Goal: Task Accomplishment & Management: Manage account settings

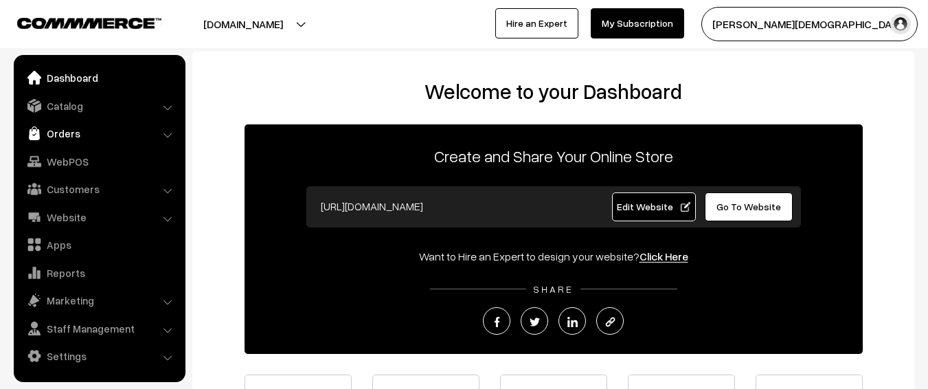
click at [44, 141] on link "Orders" at bounding box center [99, 133] width 164 height 25
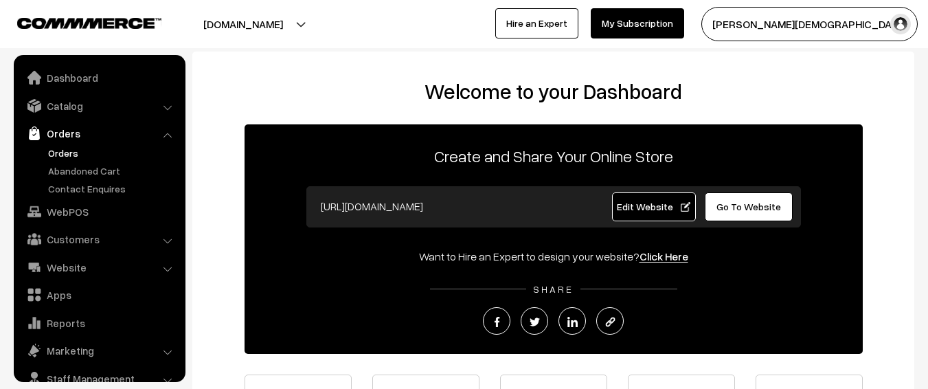
click at [63, 153] on link "Orders" at bounding box center [113, 153] width 136 height 14
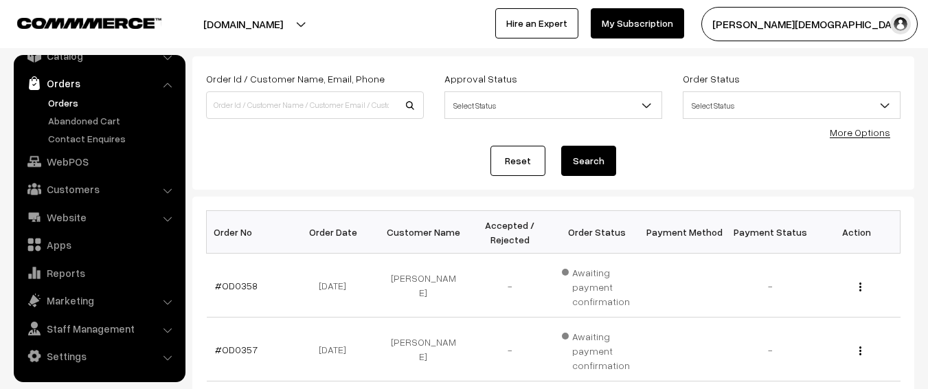
scroll to position [69, 0]
click at [541, 110] on span "Select Status" at bounding box center [553, 106] width 216 height 24
click at [512, 113] on span "Awaiting" at bounding box center [553, 106] width 216 height 24
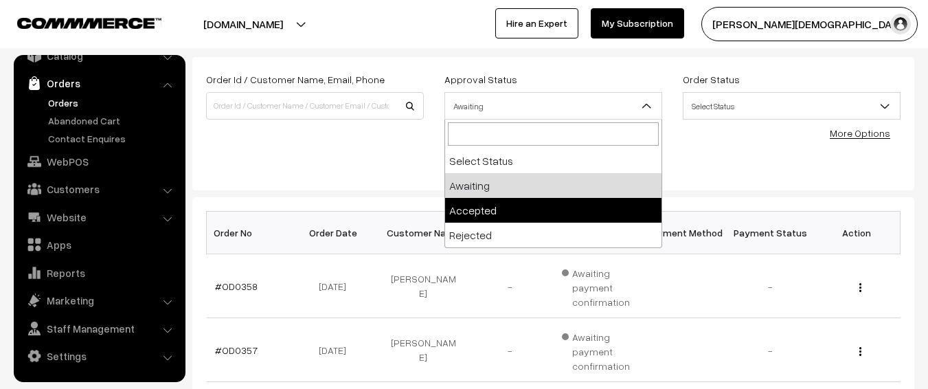
select select "1"
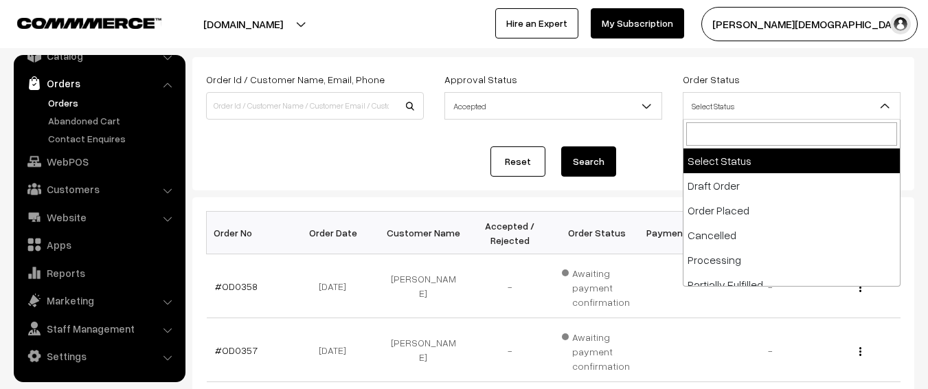
click at [740, 116] on span "Select Status" at bounding box center [792, 106] width 216 height 24
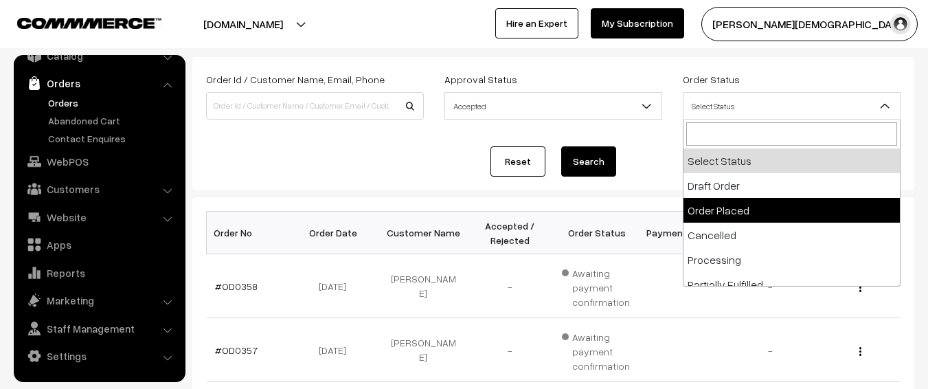
select select "2"
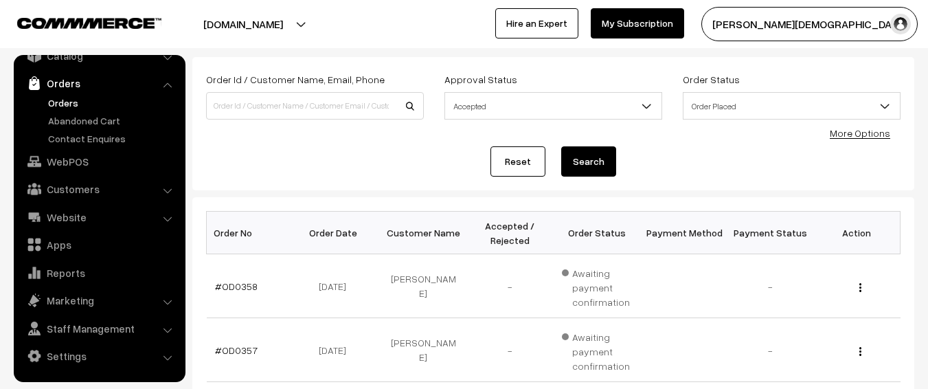
click at [585, 164] on button "Search" at bounding box center [588, 161] width 55 height 30
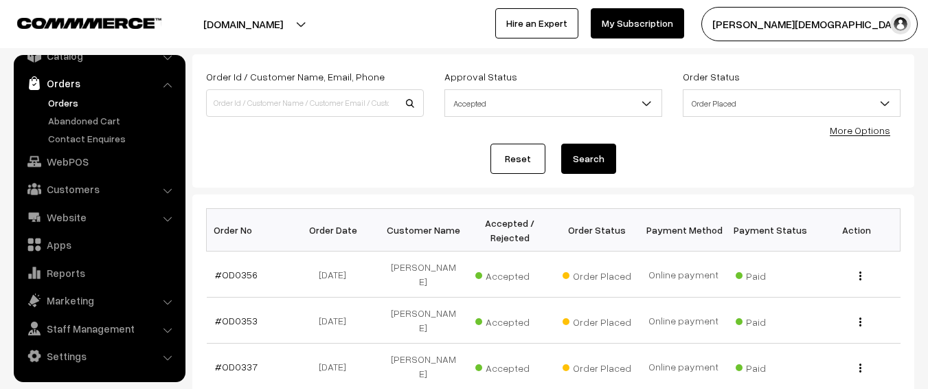
scroll to position [137, 0]
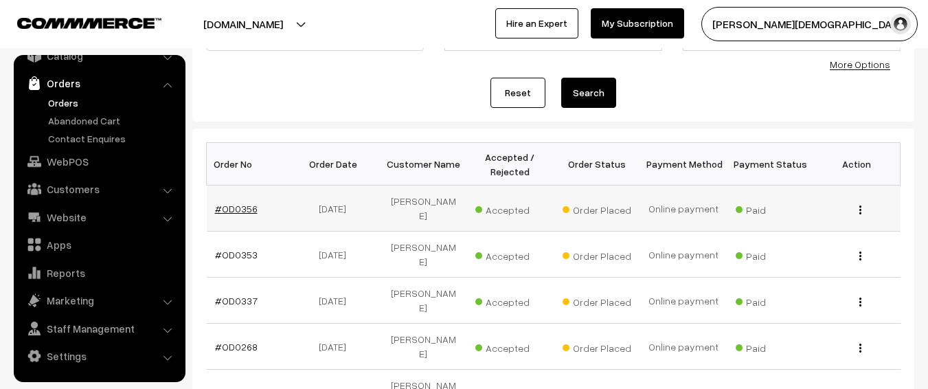
click at [243, 204] on link "#OD0356" at bounding box center [236, 209] width 43 height 12
click at [236, 249] on link "#OD0353" at bounding box center [236, 255] width 43 height 12
click at [234, 295] on link "#OD0337" at bounding box center [236, 301] width 43 height 12
click at [227, 341] on link "#OD0268" at bounding box center [236, 347] width 43 height 12
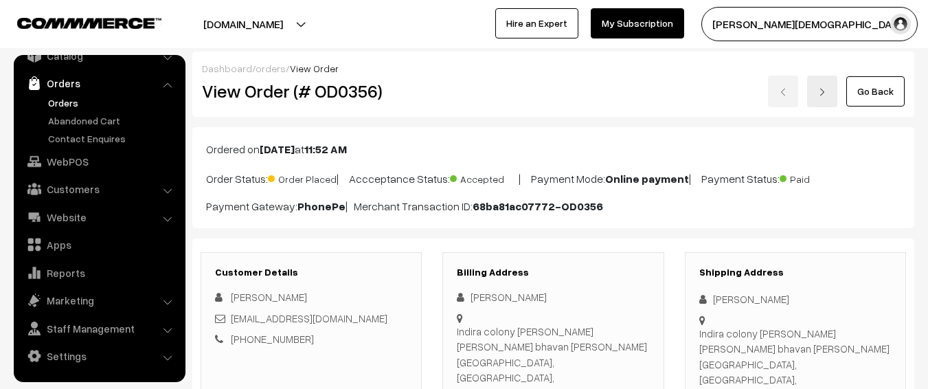
click at [348, 96] on h2 "View Order (# OD0356)" at bounding box center [312, 90] width 221 height 21
copy h2 "OD0356"
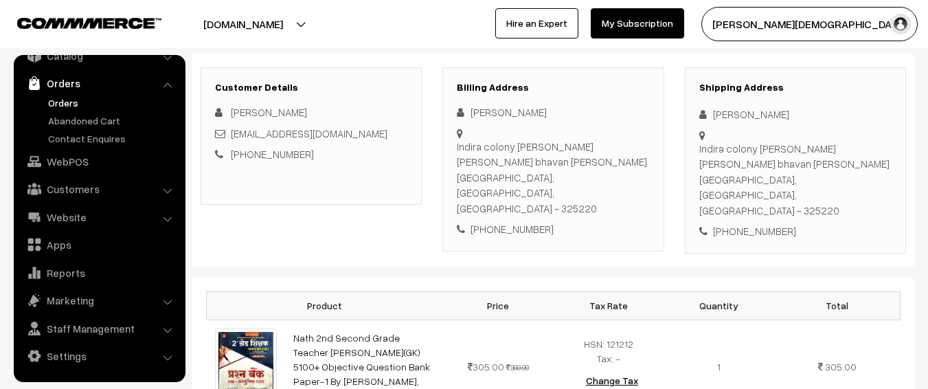
scroll to position [275, 0]
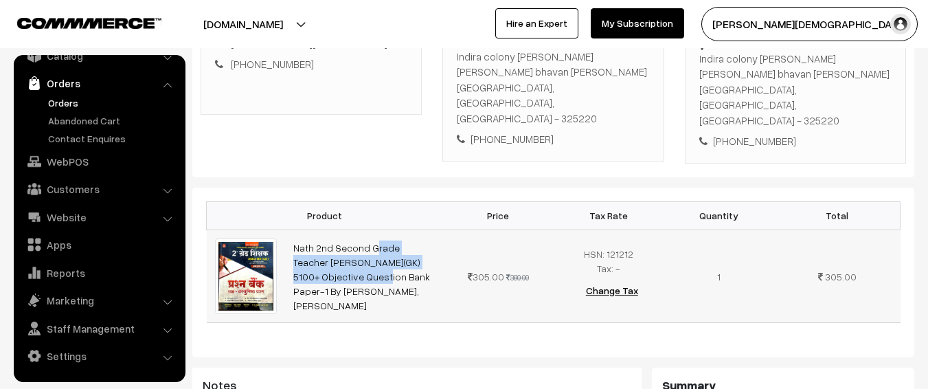
drag, startPoint x: 291, startPoint y: 213, endPoint x: 419, endPoint y: 230, distance: 129.6
click at [419, 230] on td "Nath 2nd Second Grade Teacher Samanya Gyan(GK) 5100+ Objective Question Bank Pa…" at bounding box center [364, 275] width 158 height 93
copy link "Nath 2nd Second Grade Teacher Samanya Gyan(GK) 5100+"
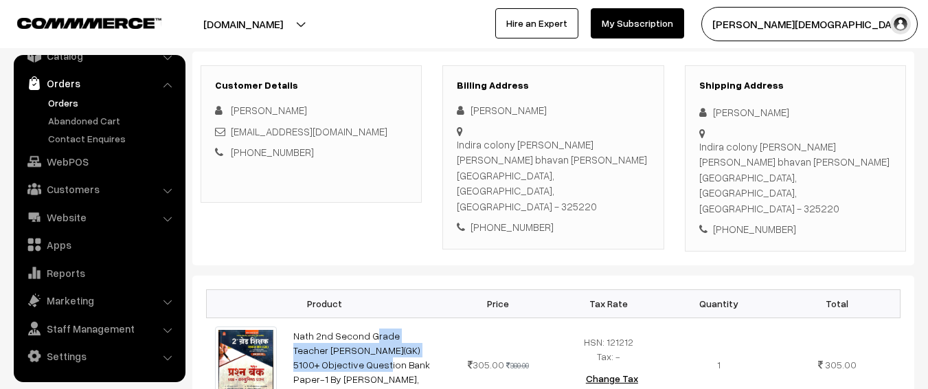
scroll to position [69, 0]
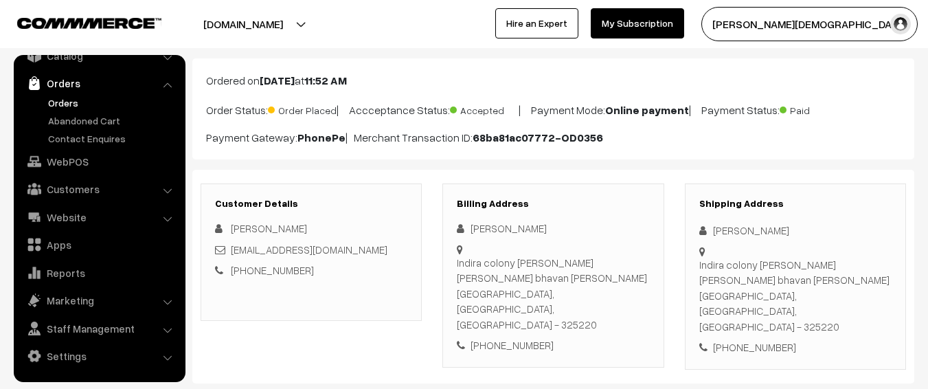
click at [731, 218] on div "Shipping Address Hariram Gurjar Indira colony sanjay kumar malav bhavan chhabra…" at bounding box center [795, 276] width 221 height 186
drag, startPoint x: 731, startPoint y: 218, endPoint x: 730, endPoint y: 225, distance: 7.0
click at [730, 221] on div "Shipping Address Hariram Gurjar Indira colony sanjay kumar malav bhavan chhabra…" at bounding box center [795, 276] width 221 height 186
click at [730, 225] on div "Hariram Gurjar" at bounding box center [795, 231] width 192 height 16
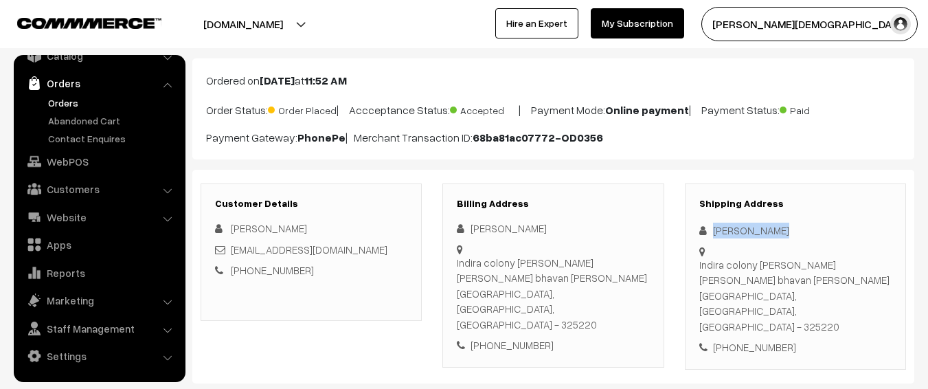
click at [730, 225] on div "Hariram Gurjar" at bounding box center [795, 231] width 192 height 16
click at [763, 339] on div "+91 9694872006" at bounding box center [795, 347] width 192 height 16
copy div "9694872006"
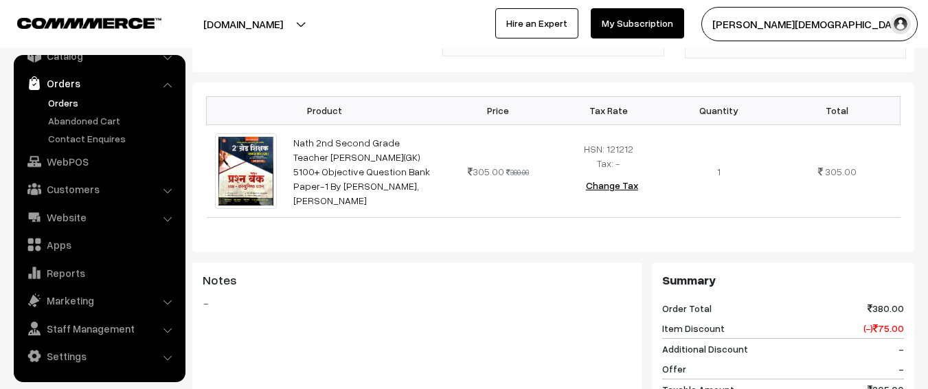
scroll to position [275, 0]
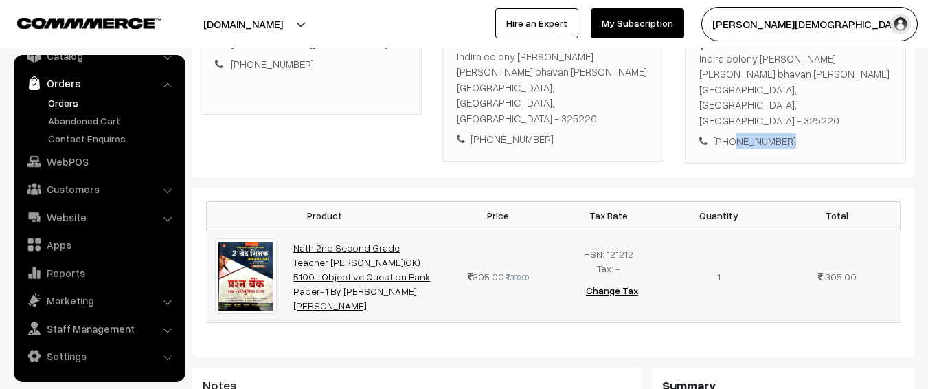
click at [313, 264] on link "Nath 2nd Second Grade Teacher Samanya Gyan(GK) 5100+ Objective Question Bank Pa…" at bounding box center [361, 276] width 137 height 69
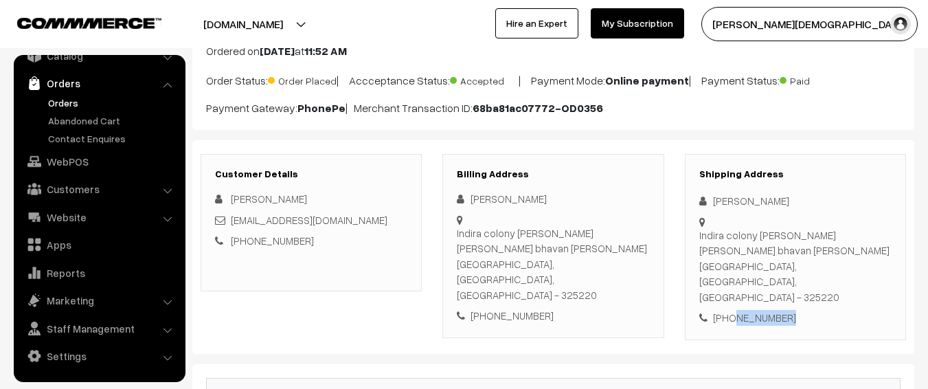
scroll to position [0, 0]
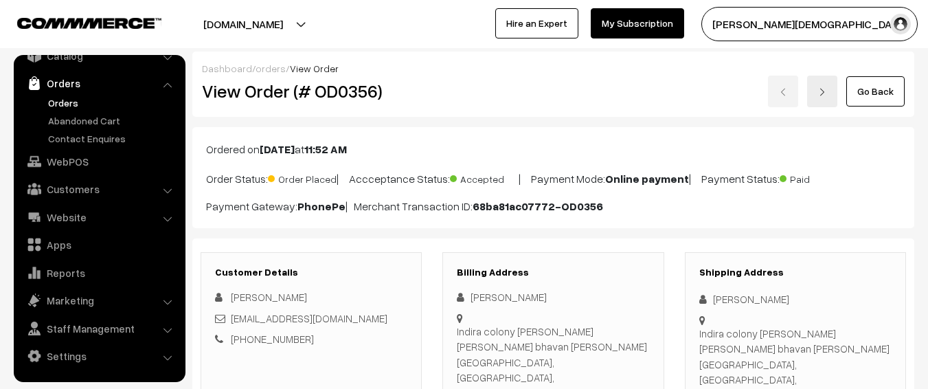
click at [360, 90] on h2 "View Order (# OD0356)" at bounding box center [312, 90] width 221 height 21
copy h2 "OD0356"
click at [360, 90] on h2 "View Order (# OD0356)" at bounding box center [312, 90] width 221 height 21
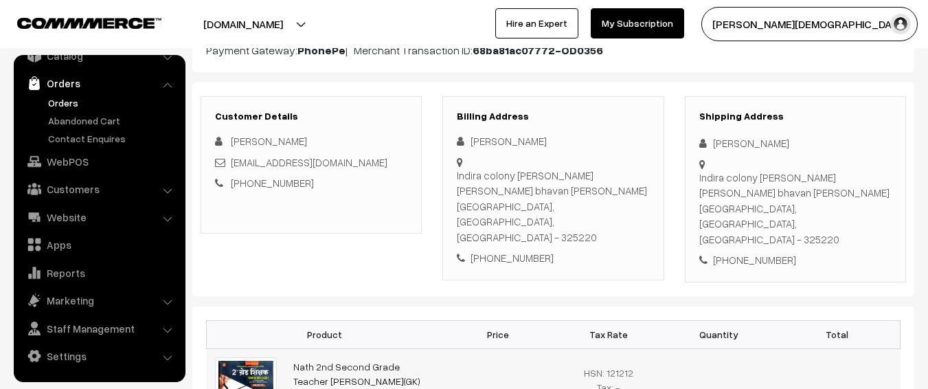
scroll to position [275, 0]
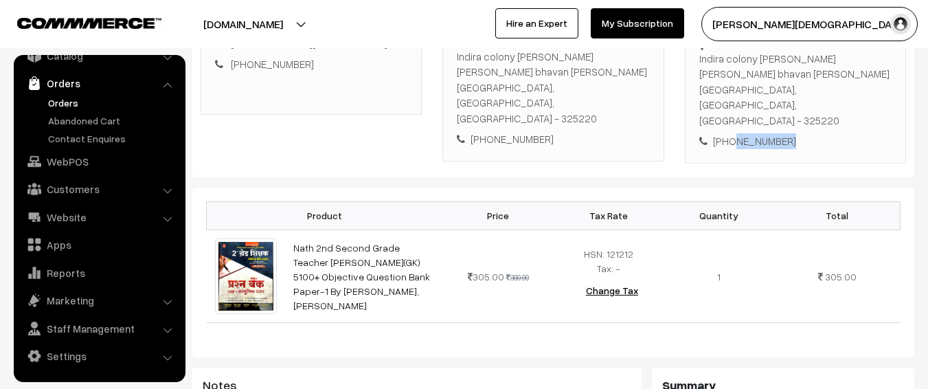
drag, startPoint x: 799, startPoint y: 114, endPoint x: 731, endPoint y: 114, distance: 68.0
click at [731, 133] on div "+91 9694872006" at bounding box center [795, 141] width 192 height 16
copy div "9694872006"
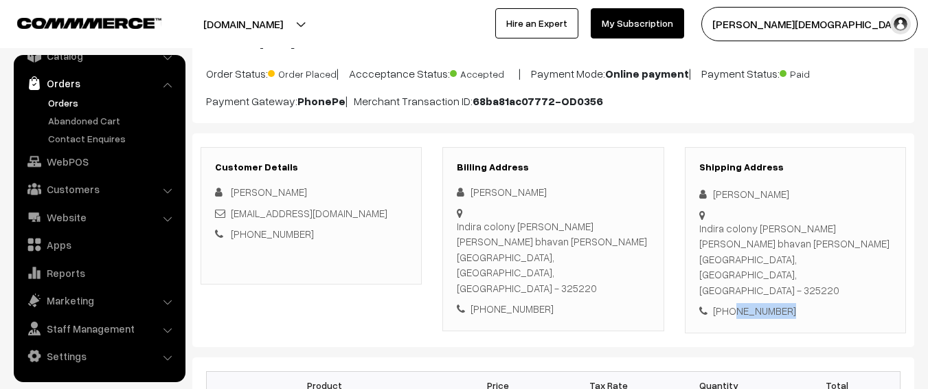
scroll to position [0, 0]
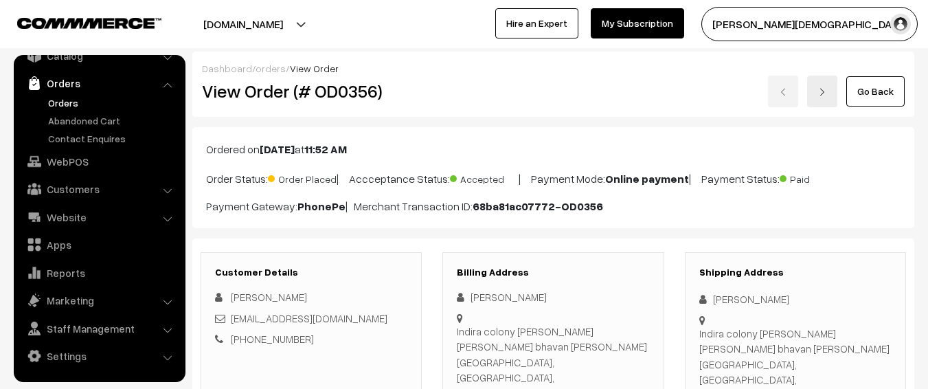
click at [730, 297] on div "Hariram Gurjar" at bounding box center [795, 299] width 192 height 16
drag, startPoint x: 730, startPoint y: 297, endPoint x: 769, endPoint y: 297, distance: 39.2
click at [769, 297] on div "Hariram Gurjar" at bounding box center [795, 299] width 192 height 16
copy div "Hariram Gurjar"
drag, startPoint x: 355, startPoint y: 311, endPoint x: 230, endPoint y: 317, distance: 125.2
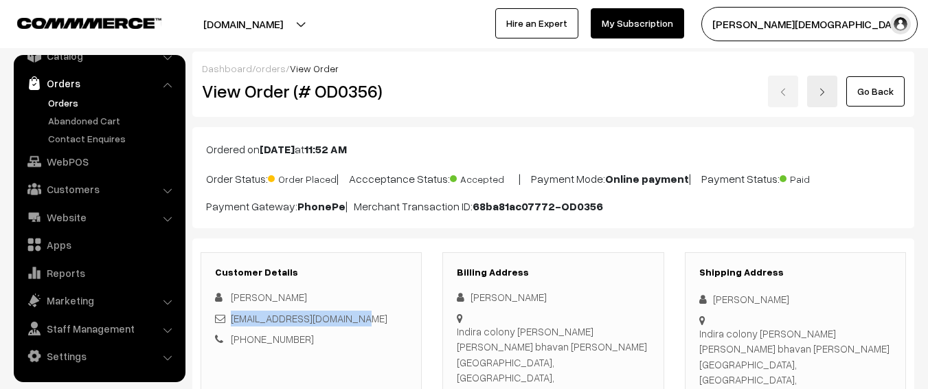
click at [230, 317] on div "hariramgurjar40@gmail.com" at bounding box center [311, 319] width 192 height 16
copy link "hariramgurjar40@gmail.com"
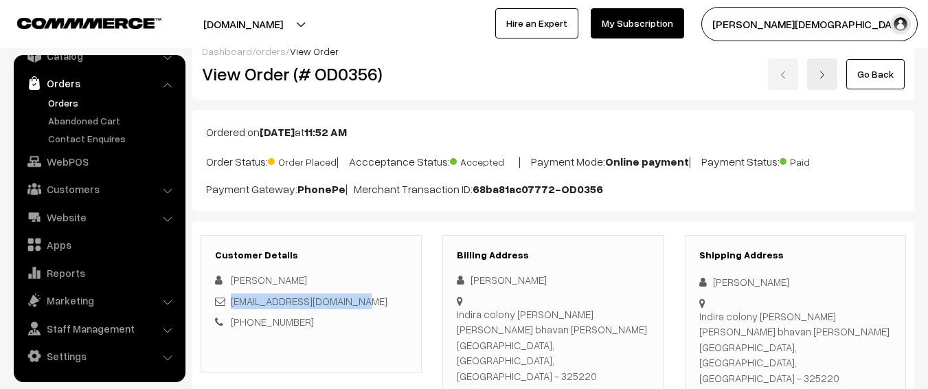
scroll to position [69, 0]
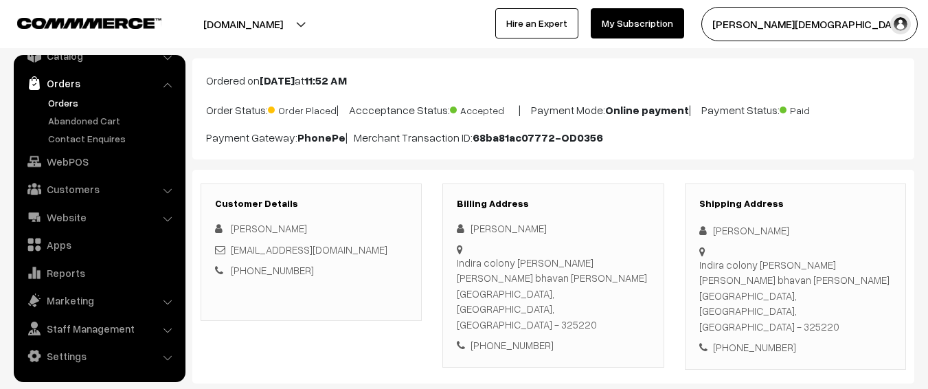
click at [719, 270] on div "Indira colony sanjay kumar malav bhavan chhabra Kota, Rajasthan, India - 325220" at bounding box center [795, 296] width 192 height 78
copy div "Indira colony sanjay kumar malav bhavan chhabra"
click at [804, 300] on div "Indira colony sanjay kumar malav bhavan chhabra Kota, Rajasthan, India - 325220" at bounding box center [795, 296] width 192 height 78
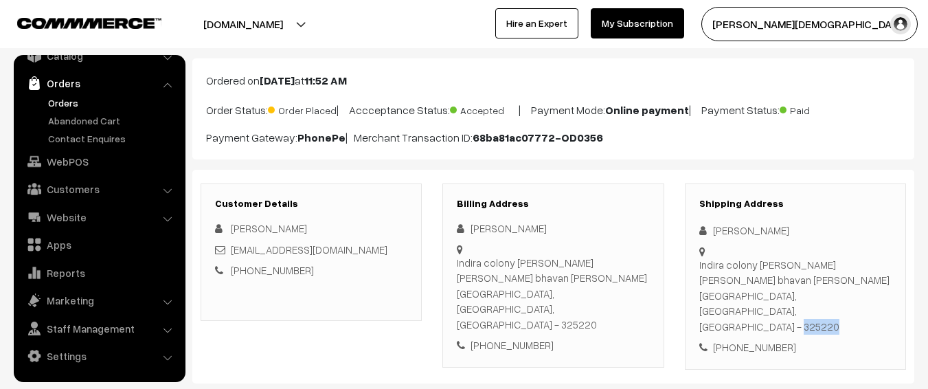
click at [804, 300] on div "Indira colony sanjay kumar malav bhavan chhabra Kota, Rajasthan, India - 325220" at bounding box center [795, 296] width 192 height 78
copy div "325220"
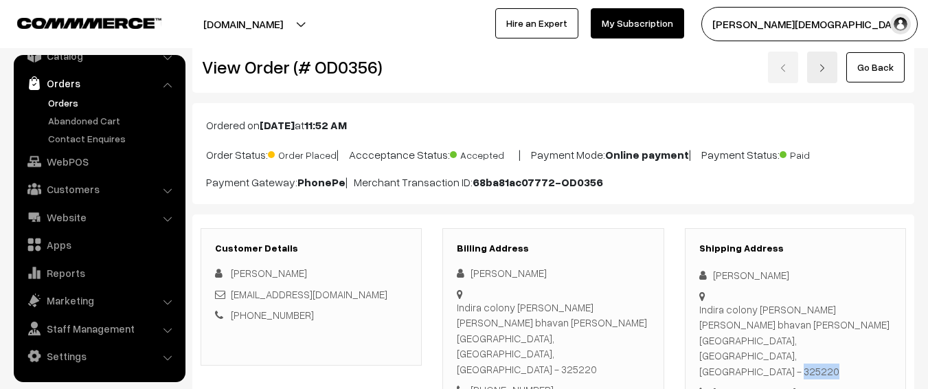
scroll to position [0, 0]
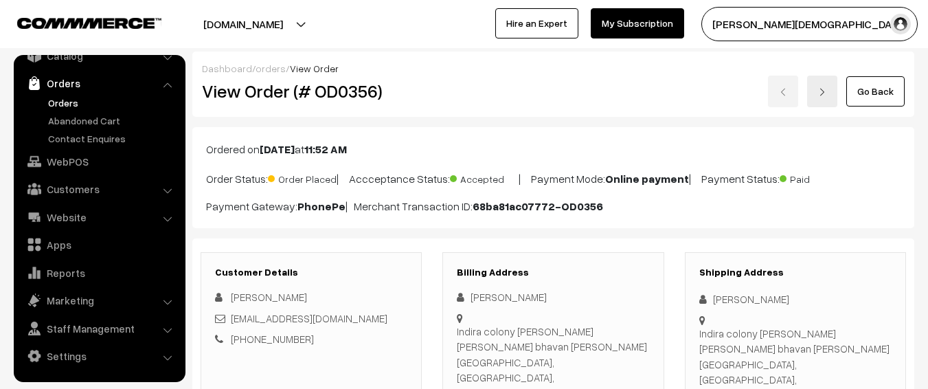
click at [333, 85] on h2 "View Order (# OD0356)" at bounding box center [312, 90] width 221 height 21
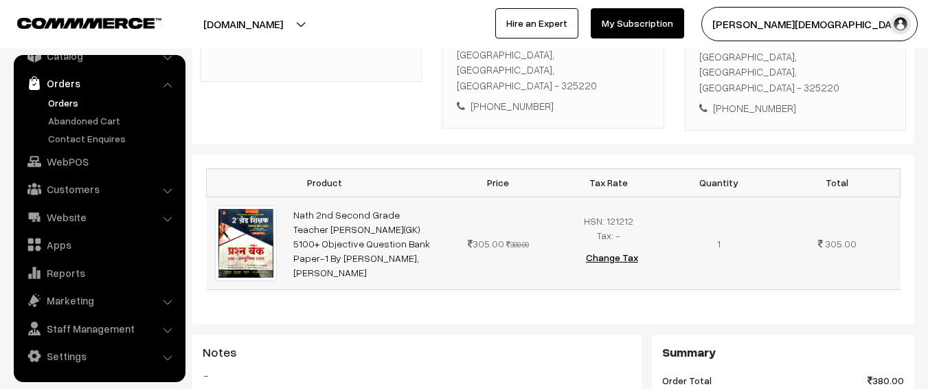
scroll to position [412, 0]
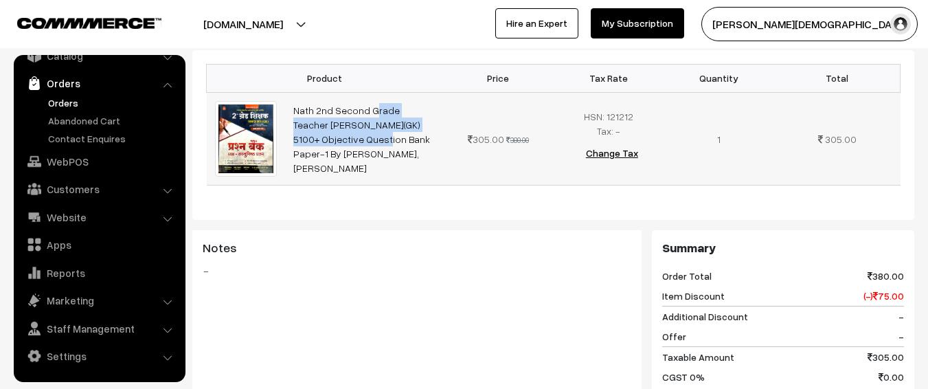
drag, startPoint x: 341, startPoint y: 91, endPoint x: 418, endPoint y: 94, distance: 77.0
click at [418, 94] on td "Nath 2nd Second Grade Teacher [PERSON_NAME](GK) 5100+ Objective Question Bank P…" at bounding box center [364, 138] width 158 height 93
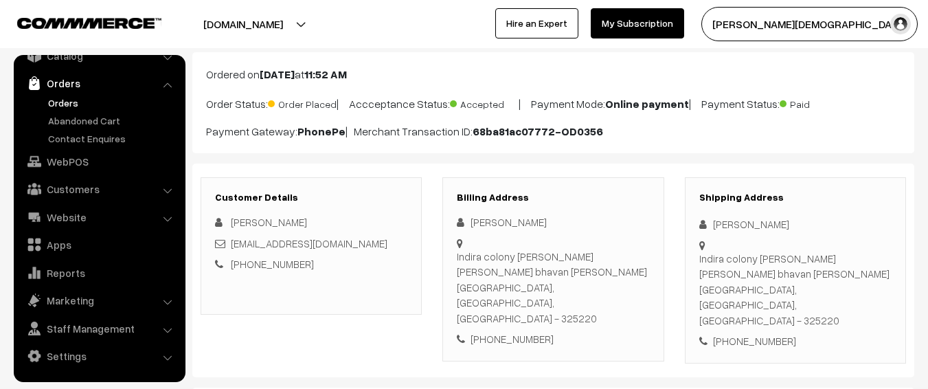
scroll to position [0, 0]
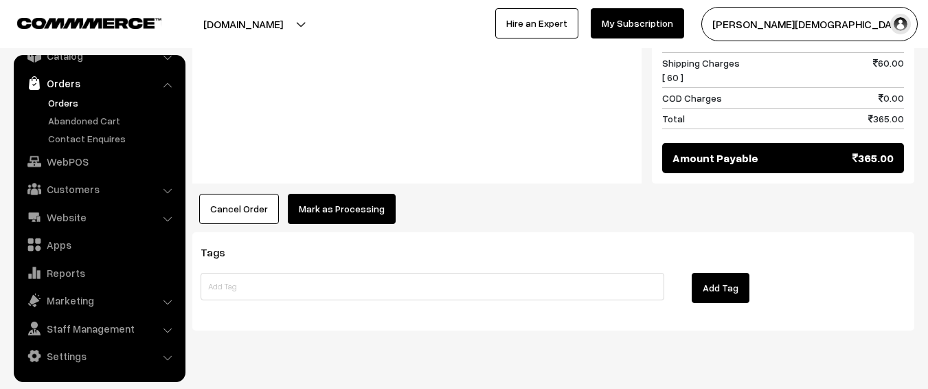
click at [361, 194] on button "Mark as Processing" at bounding box center [342, 209] width 108 height 30
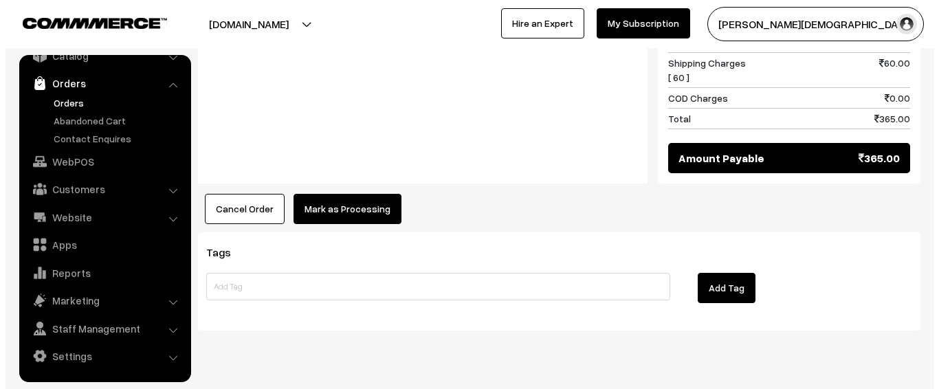
scroll to position [768, 0]
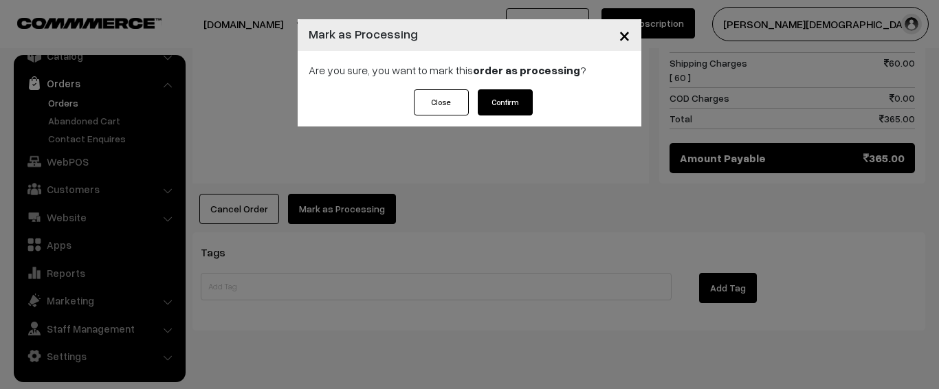
click at [519, 115] on div "Close Confirm" at bounding box center [470, 107] width 344 height 37
click at [518, 111] on button "Confirm" at bounding box center [505, 102] width 55 height 26
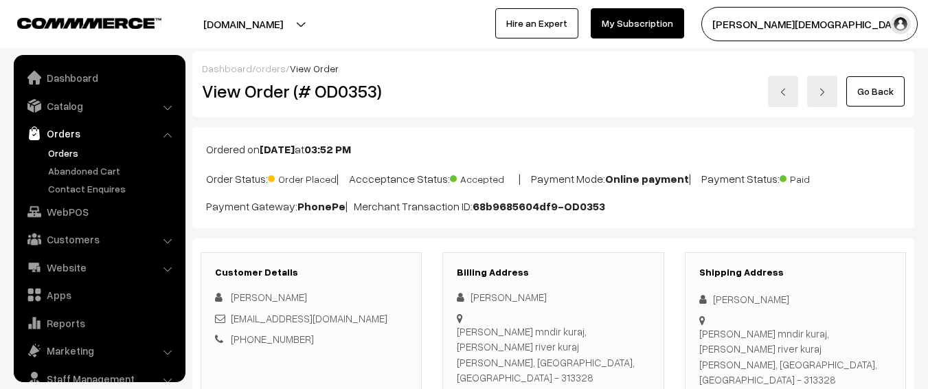
scroll to position [50, 0]
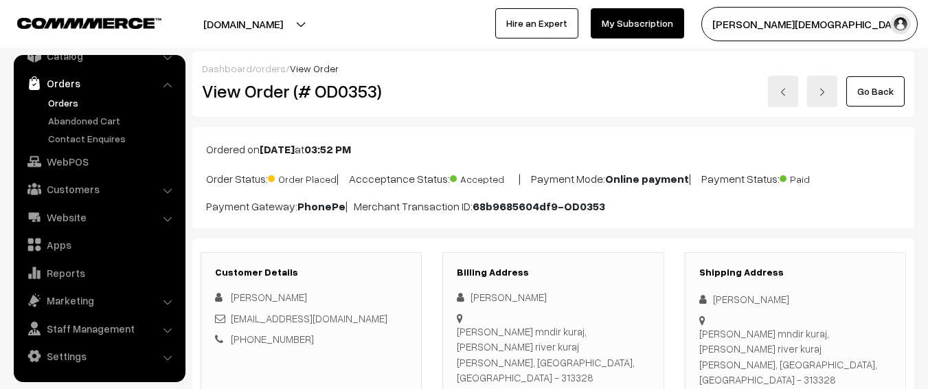
click at [319, 88] on h2 "View Order (# OD0353)" at bounding box center [312, 90] width 221 height 21
copy h2 "OD0353"
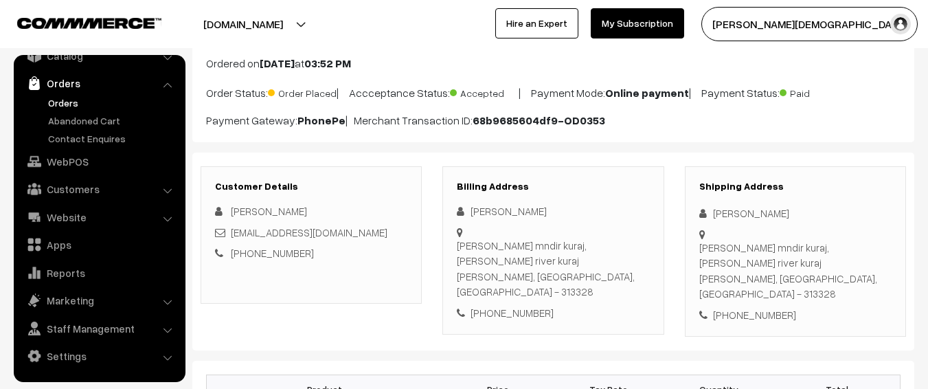
scroll to position [69, 0]
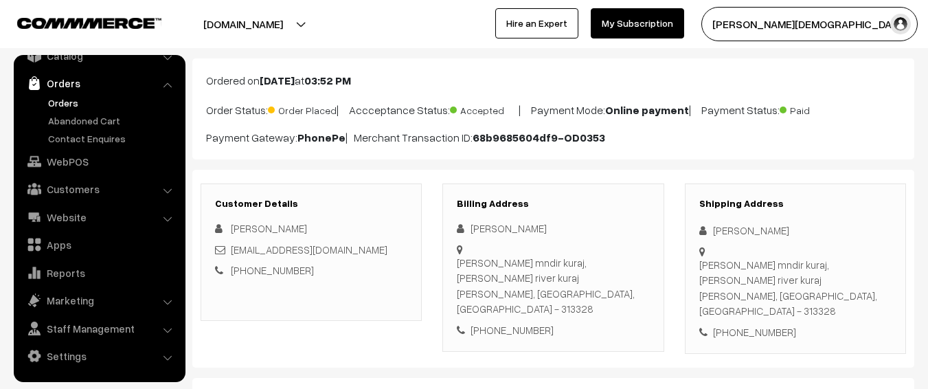
click at [295, 80] on b "[DATE]" at bounding box center [277, 81] width 35 height 14
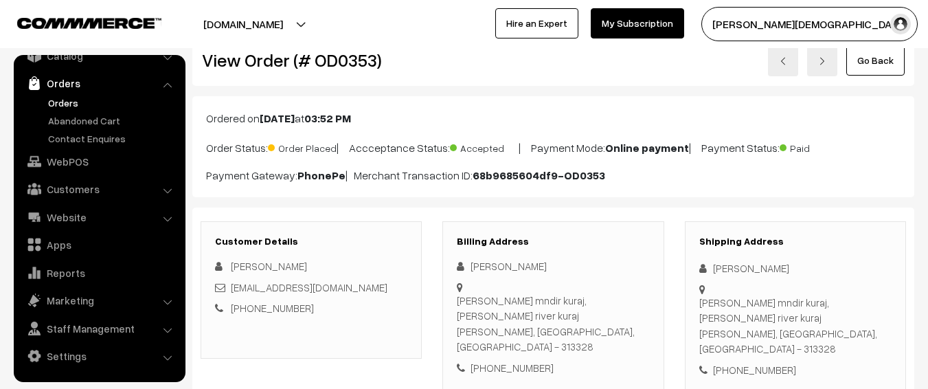
scroll to position [0, 0]
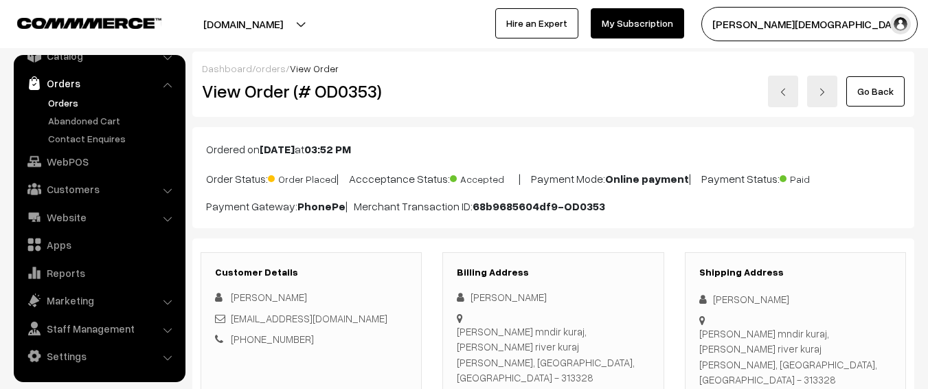
click at [335, 96] on h2 "View Order (# OD0353)" at bounding box center [312, 90] width 221 height 21
copy h2 "OD0353"
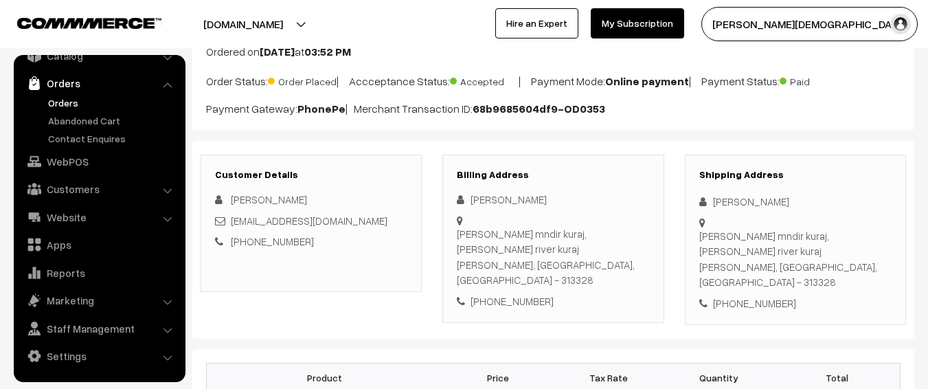
scroll to position [275, 0]
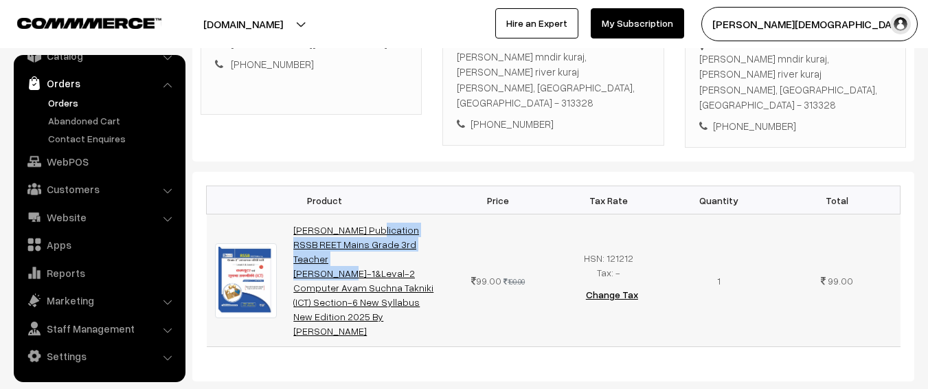
drag, startPoint x: 287, startPoint y: 197, endPoint x: 403, endPoint y: 214, distance: 117.4
click at [403, 214] on td "[PERSON_NAME] Publication RSSB REET Mains Grade 3rd Teacher [PERSON_NAME]-1&Lev…" at bounding box center [364, 280] width 158 height 133
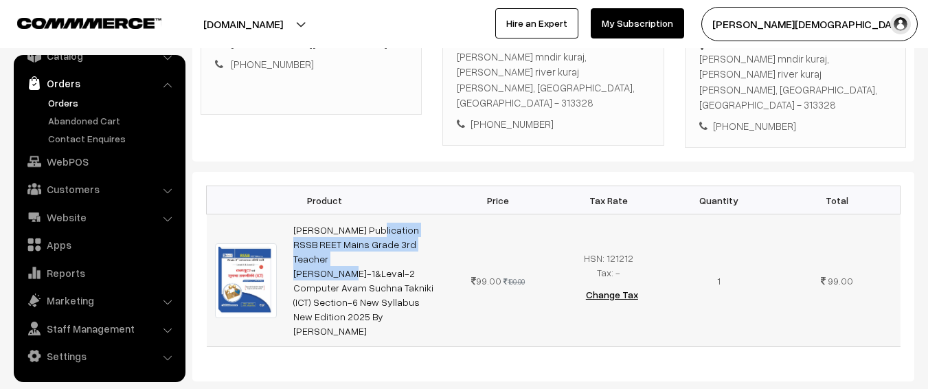
copy link "Daksh Publication RSSB REET Mains Grade 3rd Teacher Si"
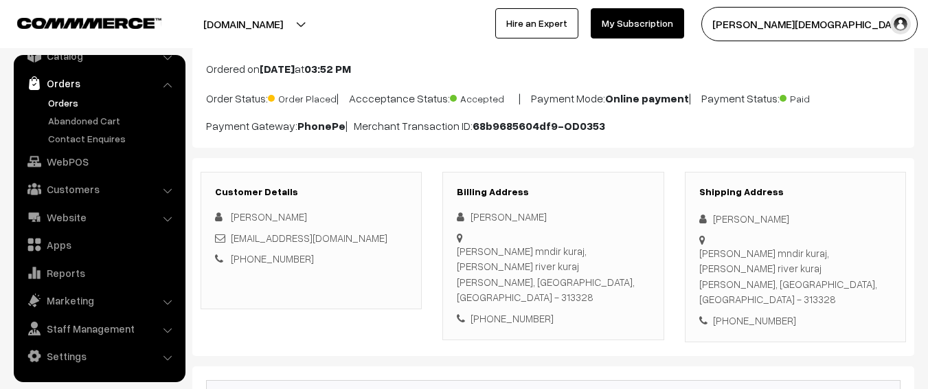
scroll to position [69, 0]
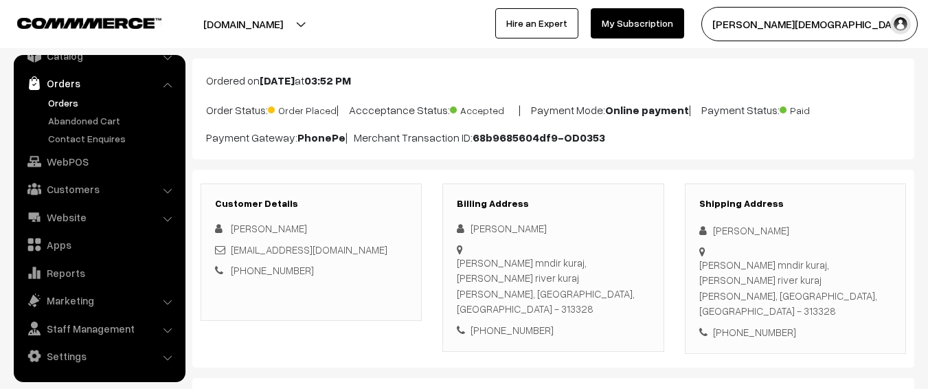
click at [708, 236] on icon at bounding box center [706, 230] width 14 height 10
click at [718, 231] on div "[PERSON_NAME]" at bounding box center [795, 231] width 192 height 16
copy div "[PERSON_NAME]"
drag, startPoint x: 718, startPoint y: 231, endPoint x: 733, endPoint y: 228, distance: 15.4
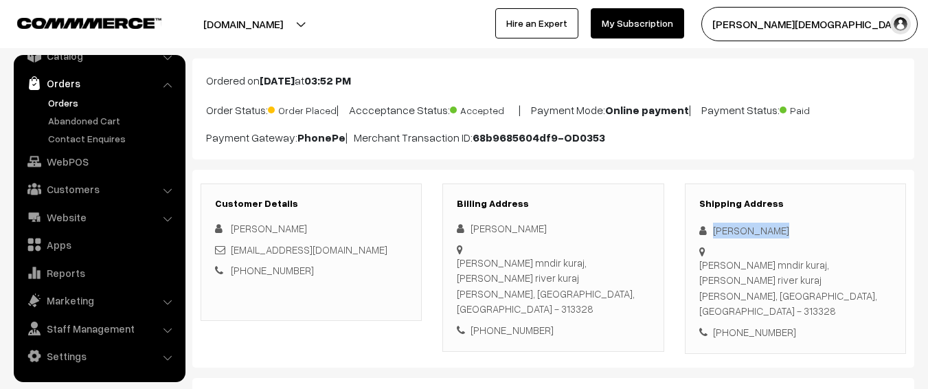
click at [733, 228] on div "[PERSON_NAME]" at bounding box center [795, 231] width 192 height 16
copy div "[PERSON_NAME]"
click at [757, 324] on div "[PHONE_NUMBER]" at bounding box center [795, 332] width 192 height 16
copy div "8239223433"
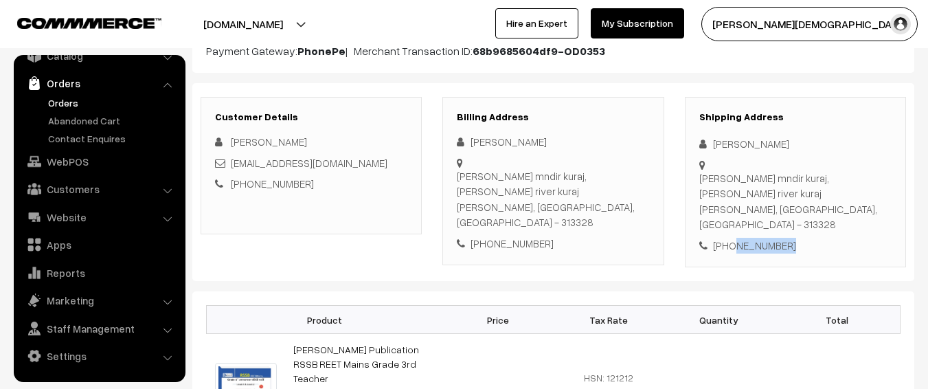
scroll to position [0, 0]
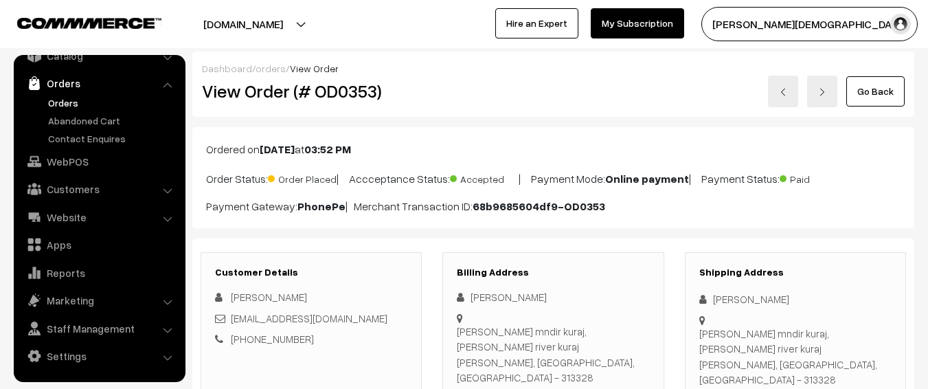
click at [335, 91] on h2 "View Order (# OD0353)" at bounding box center [312, 90] width 221 height 21
copy h2 "OD0353"
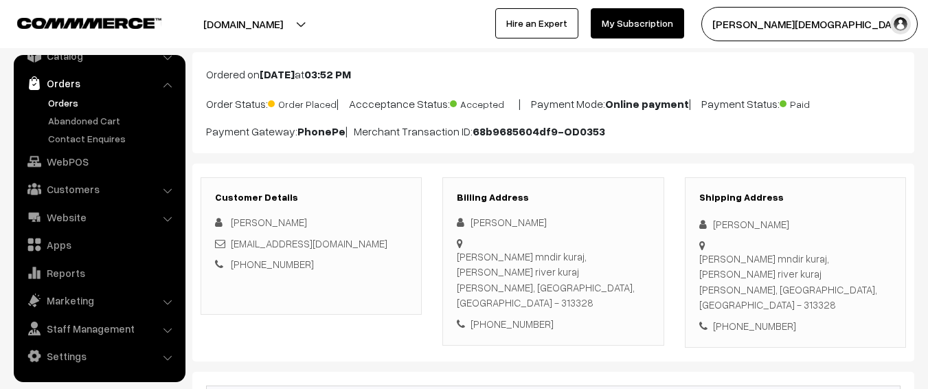
scroll to position [137, 0]
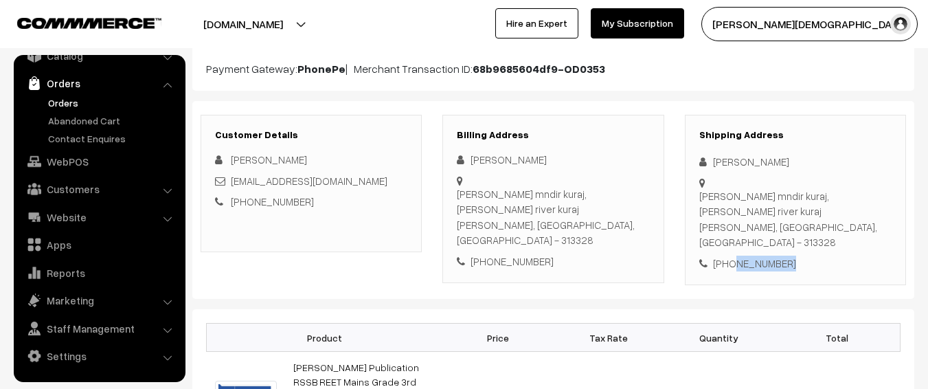
drag, startPoint x: 783, startPoint y: 235, endPoint x: 729, endPoint y: 238, distance: 54.4
click at [729, 256] on div "[PHONE_NUMBER]" at bounding box center [795, 264] width 192 height 16
copy div "8239223433"
click at [722, 159] on div "[PERSON_NAME]" at bounding box center [795, 162] width 192 height 16
copy div "[PERSON_NAME]"
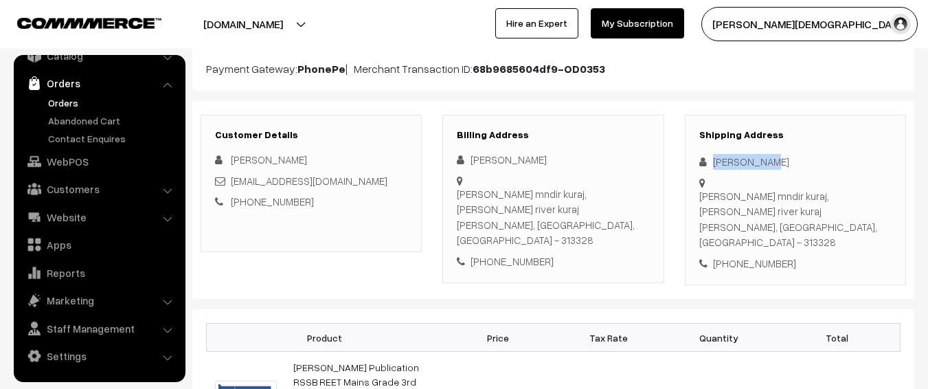
drag, startPoint x: 722, startPoint y: 159, endPoint x: 751, endPoint y: 158, distance: 28.9
click at [751, 158] on div "[PERSON_NAME]" at bounding box center [795, 162] width 192 height 16
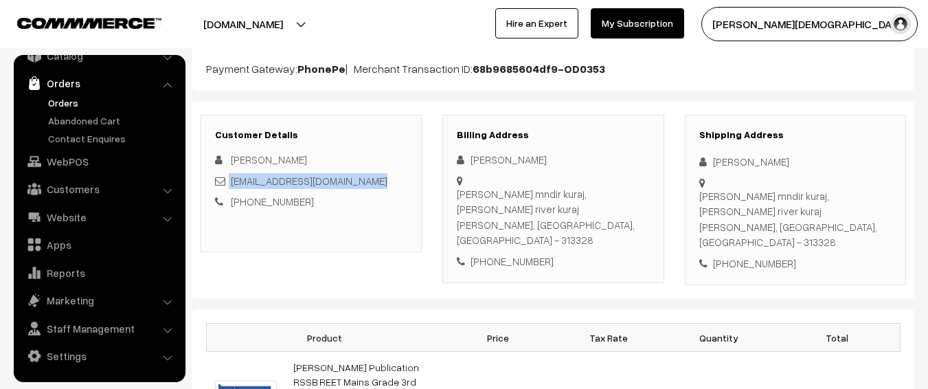
drag, startPoint x: 376, startPoint y: 181, endPoint x: 229, endPoint y: 182, distance: 147.0
click at [229, 181] on div "[EMAIL_ADDRESS][DOMAIN_NAME]" at bounding box center [311, 181] width 192 height 16
copy div "[EMAIL_ADDRESS][DOMAIN_NAME]"
click at [496, 199] on div "Santhoshi mata mndir kuraj, Banas river kuraj Rajsmand Kuraj, Rajasthan, India …" at bounding box center [553, 217] width 192 height 62
click at [494, 198] on div "Santhoshi mata mndir kuraj, Banas river kuraj Rajsmand Kuraj, Rajasthan, India …" at bounding box center [553, 217] width 192 height 62
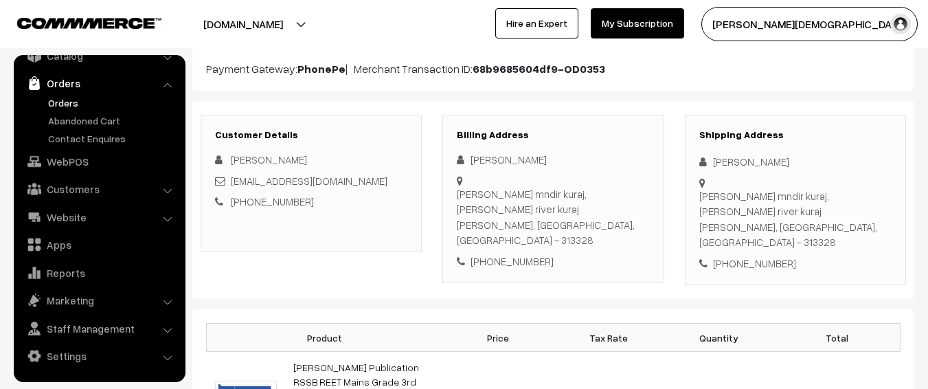
click at [494, 198] on div "Santhoshi mata mndir kuraj, Banas river kuraj Rajsmand Kuraj, Rajasthan, India …" at bounding box center [553, 217] width 192 height 62
click at [855, 212] on div "Santhoshi mata mndir kuraj, Banas river kuraj Rajsmand Kuraj, Rajasthan, India …" at bounding box center [795, 219] width 192 height 62
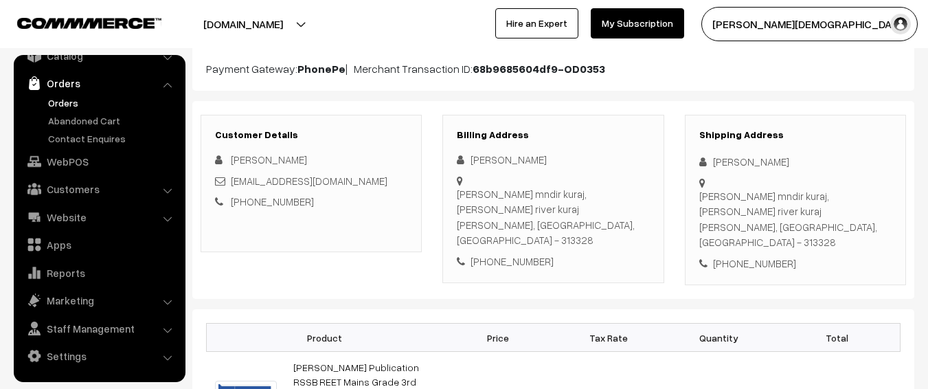
click at [851, 213] on div "Santhoshi mata mndir kuraj, Banas river kuraj Rajsmand Kuraj, Rajasthan, India …" at bounding box center [795, 219] width 192 height 62
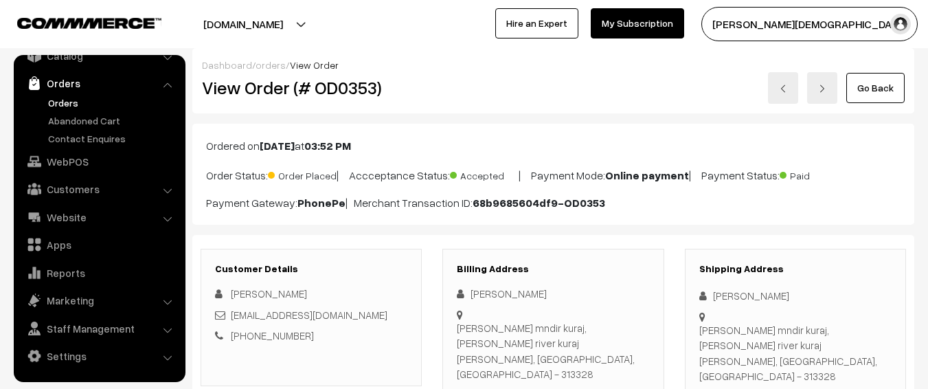
scroll to position [0, 0]
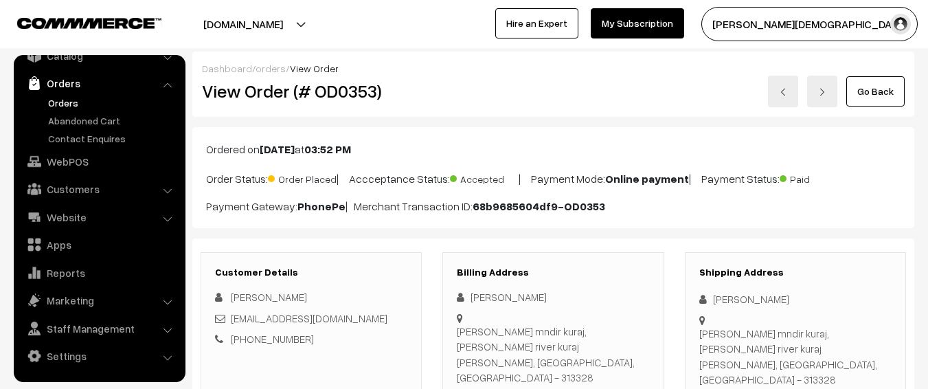
click at [351, 93] on h2 "View Order (# OD0353)" at bounding box center [312, 90] width 221 height 21
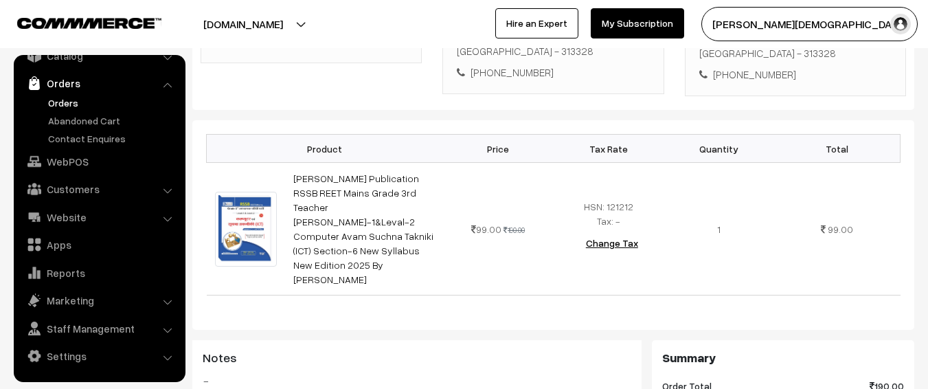
scroll to position [344, 0]
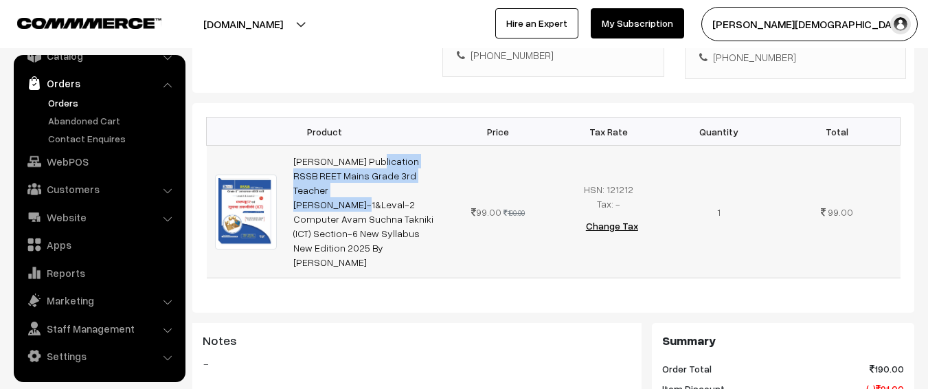
drag, startPoint x: 286, startPoint y: 120, endPoint x: 426, endPoint y: 141, distance: 141.7
click at [426, 146] on td "[PERSON_NAME] Publication RSSB REET Mains Grade 3rd Teacher [PERSON_NAME]-1&Lev…" at bounding box center [364, 212] width 158 height 133
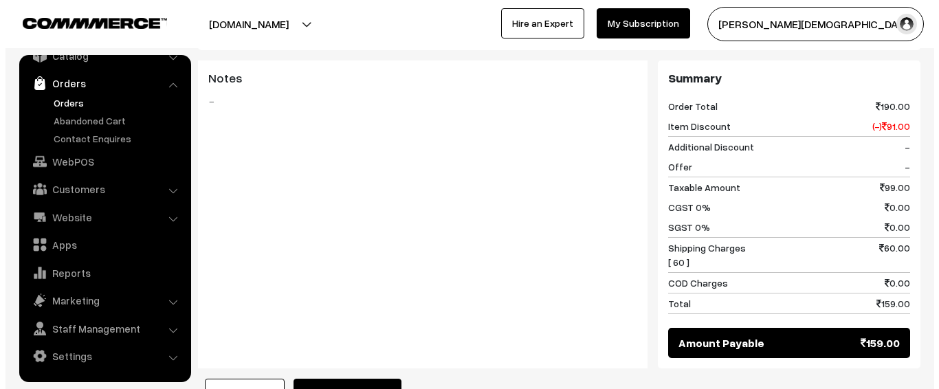
scroll to position [762, 0]
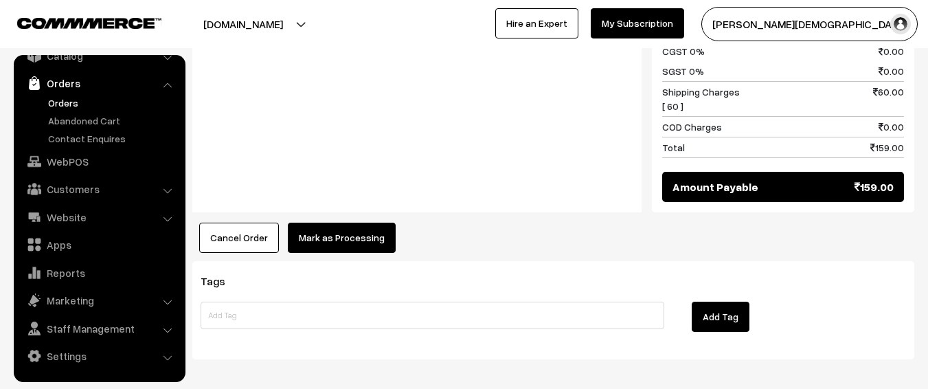
click at [361, 223] on button "Mark as Processing" at bounding box center [342, 238] width 108 height 30
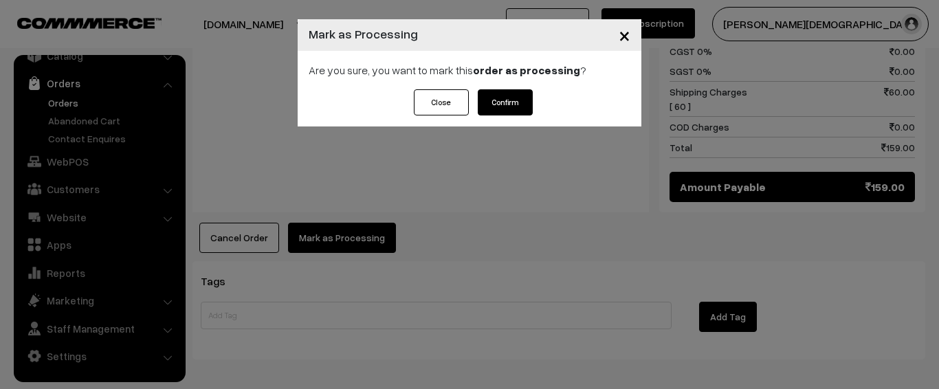
click at [515, 106] on button "Confirm" at bounding box center [505, 102] width 55 height 26
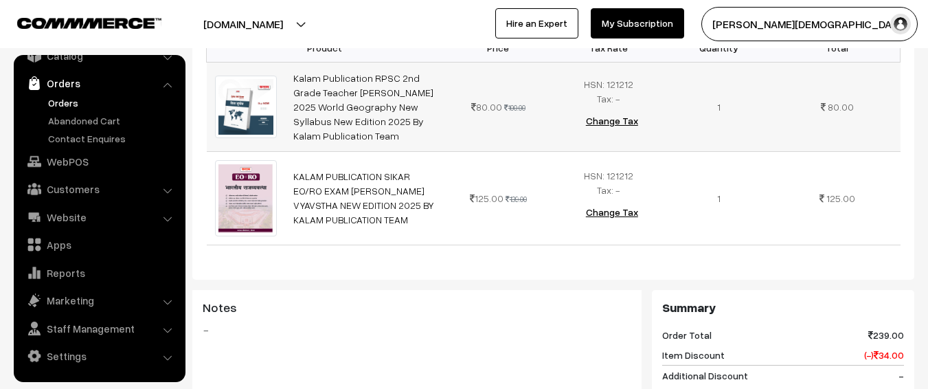
scroll to position [412, 0]
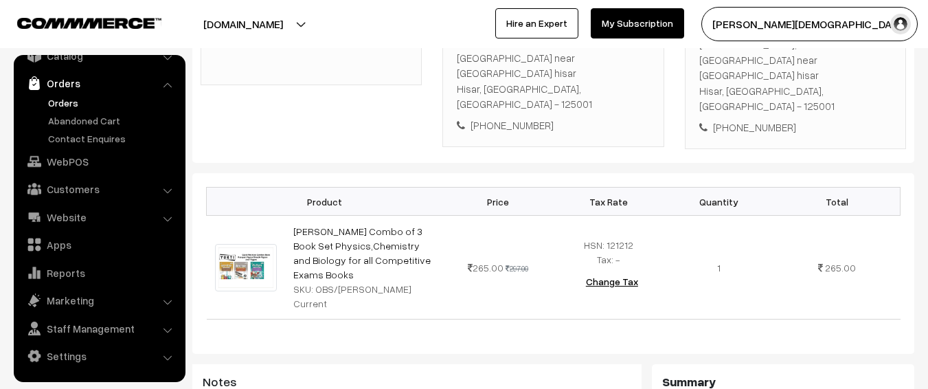
scroll to position [344, 0]
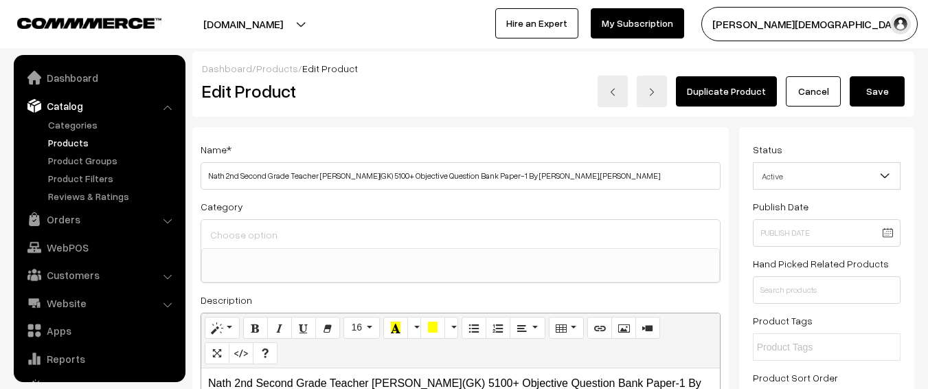
select select
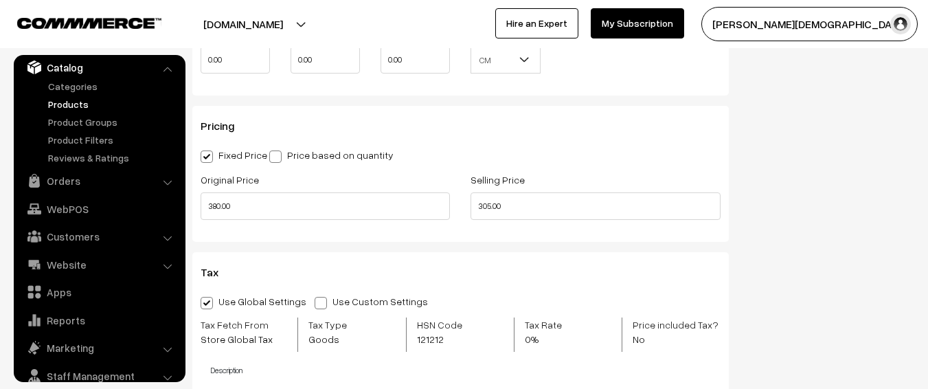
scroll to position [1168, 0]
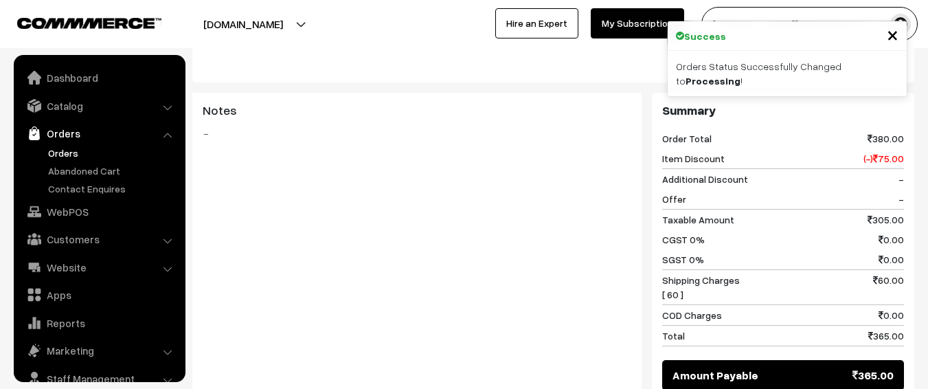
scroll to position [50, 0]
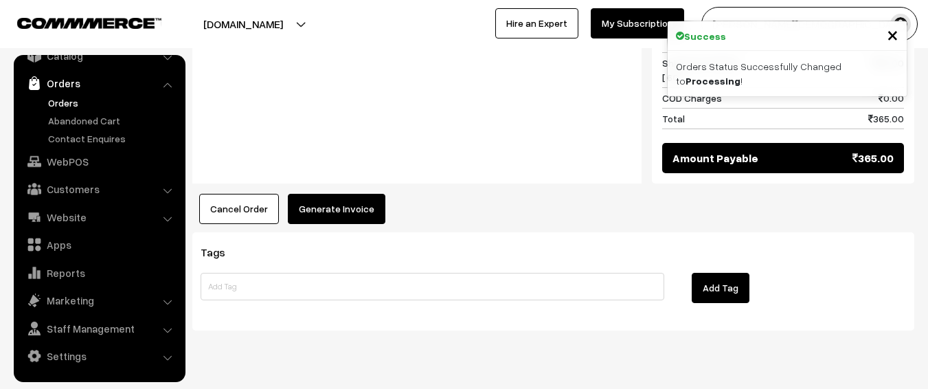
click at [330, 194] on button "Generate Invoice" at bounding box center [337, 209] width 98 height 30
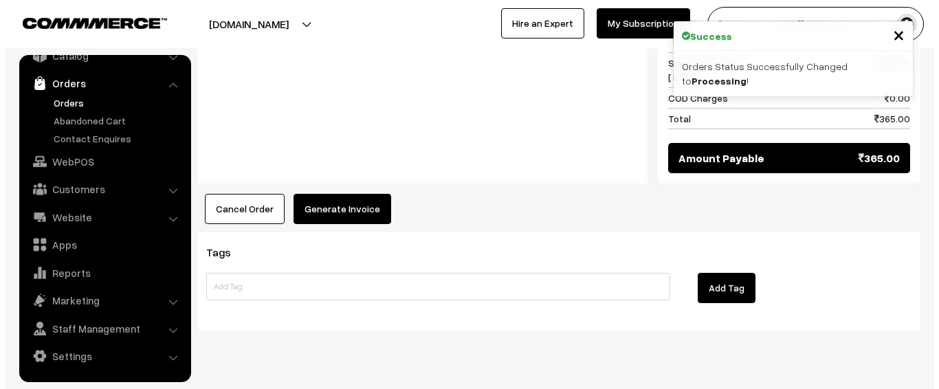
scroll to position [768, 0]
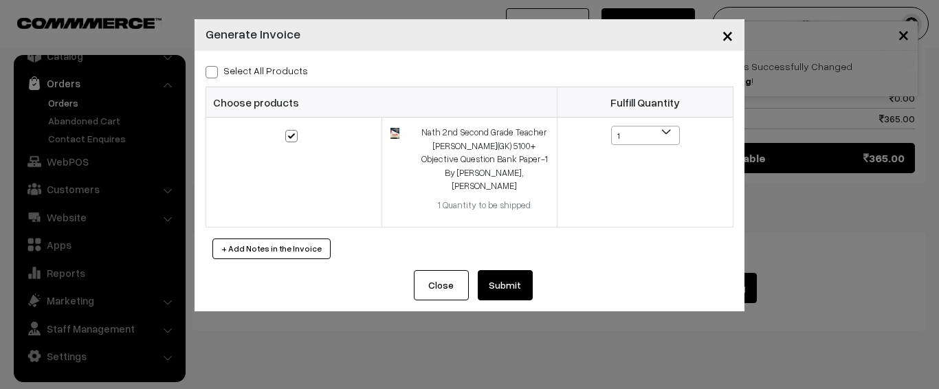
click at [509, 276] on button "Submit" at bounding box center [505, 285] width 55 height 30
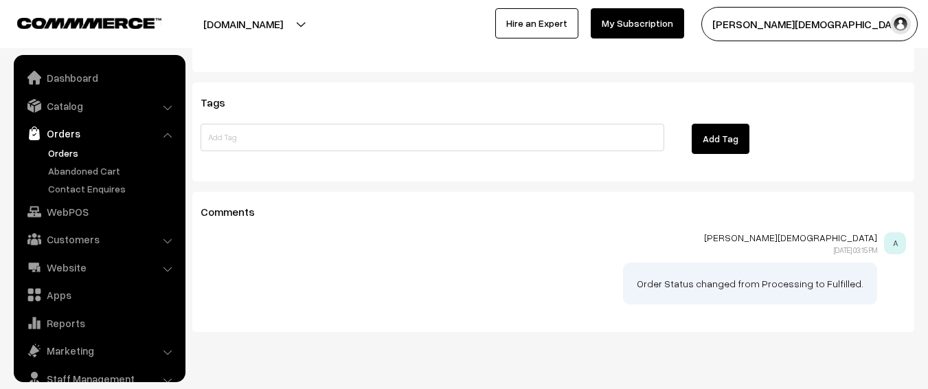
scroll to position [50, 0]
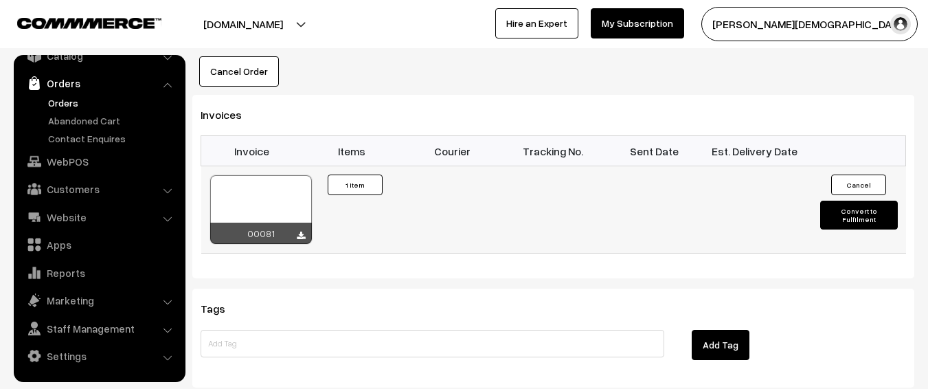
click at [845, 201] on button "Convert to Fulfilment" at bounding box center [859, 215] width 78 height 29
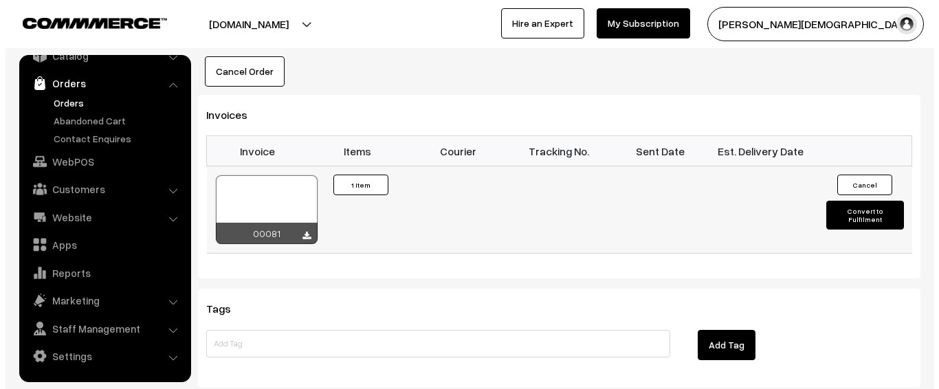
scroll to position [906, 0]
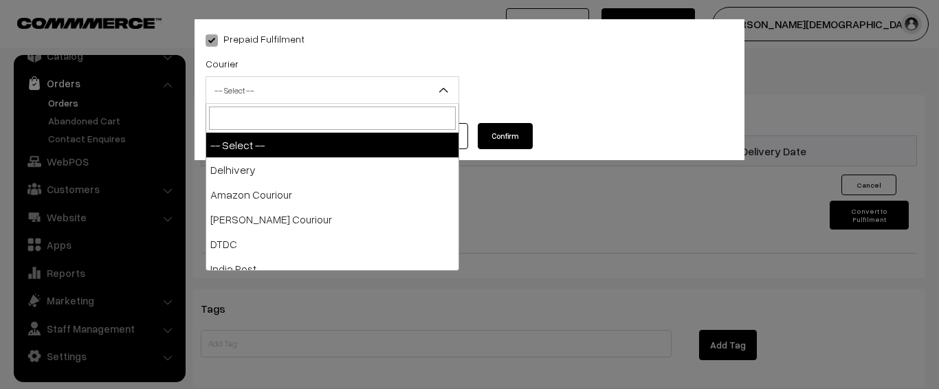
drag, startPoint x: 327, startPoint y: 94, endPoint x: 257, endPoint y: 102, distance: 70.5
click at [319, 94] on span "-- Select --" at bounding box center [332, 90] width 252 height 24
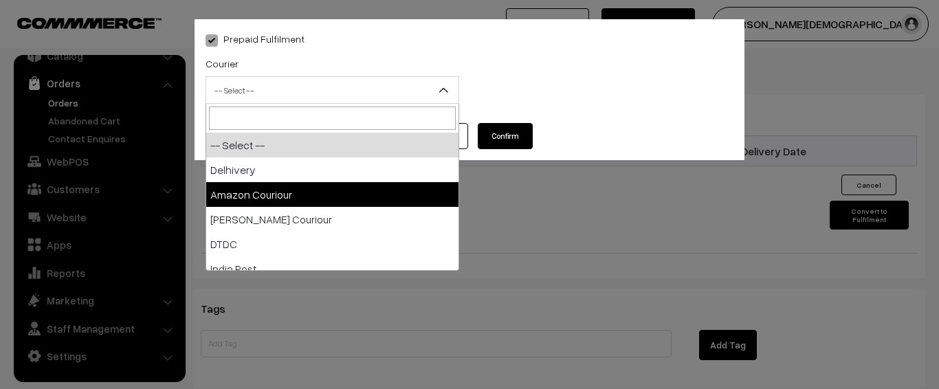
drag, startPoint x: 238, startPoint y: 170, endPoint x: 237, endPoint y: 190, distance: 19.9
select select "2"
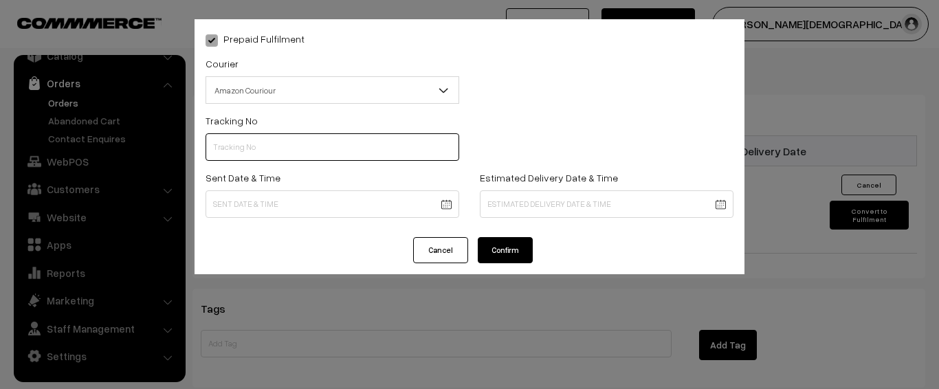
click at [263, 156] on input "text" at bounding box center [332, 146] width 254 height 27
paste input "363262349486"
type input "363262349486"
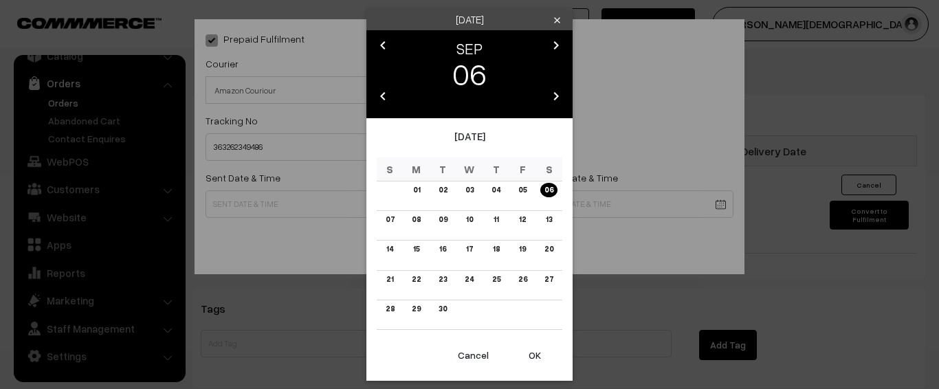
click at [556, 177] on th "S" at bounding box center [548, 169] width 27 height 24
click at [547, 184] on link "06" at bounding box center [548, 190] width 17 height 14
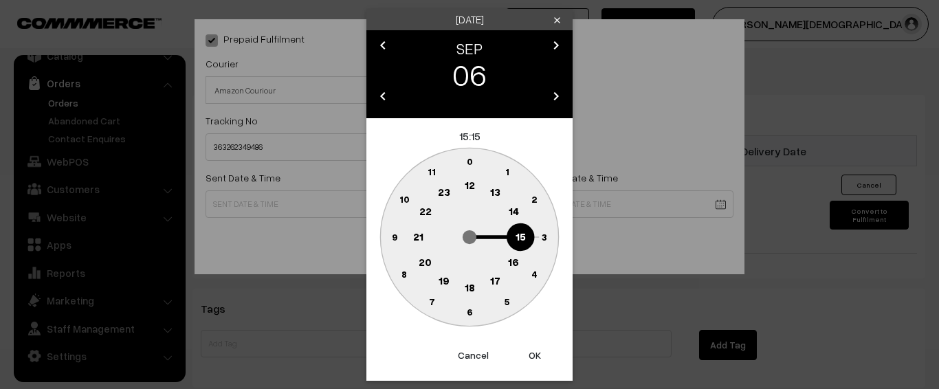
click at [526, 241] on circle at bounding box center [520, 237] width 28 height 28
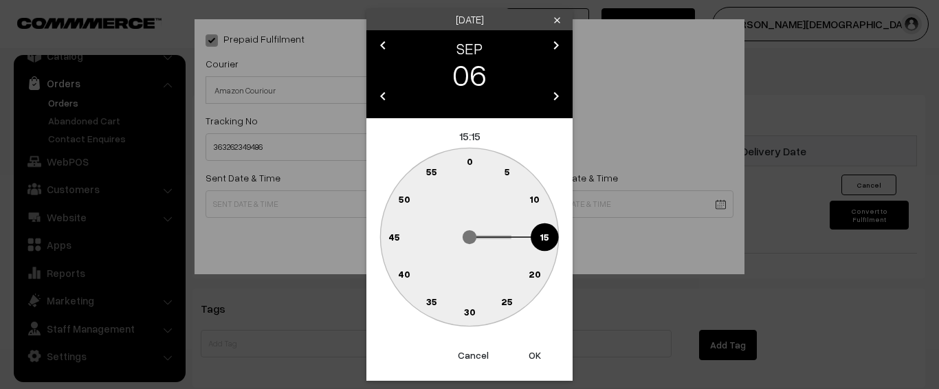
click at [469, 302] on circle at bounding box center [470, 312] width 28 height 28
type input "06-09-2025 15:30"
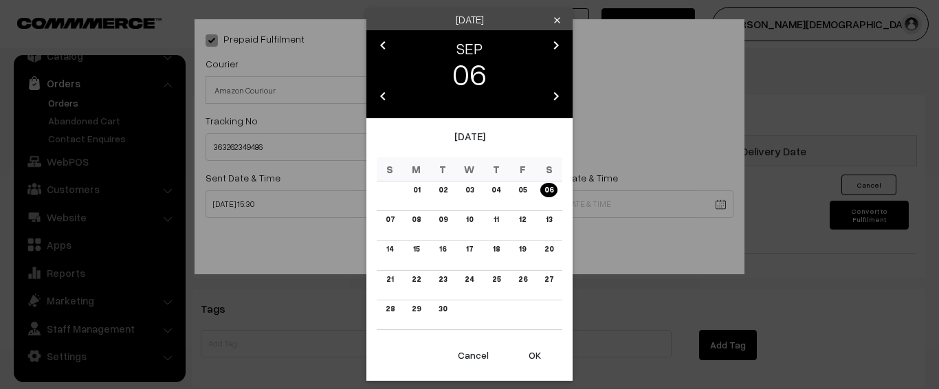
click at [256, 244] on div "Saturday clear chevron_left SEP chevron_right 06 chevron_left 2025 chevron_righ…" at bounding box center [469, 194] width 939 height 389
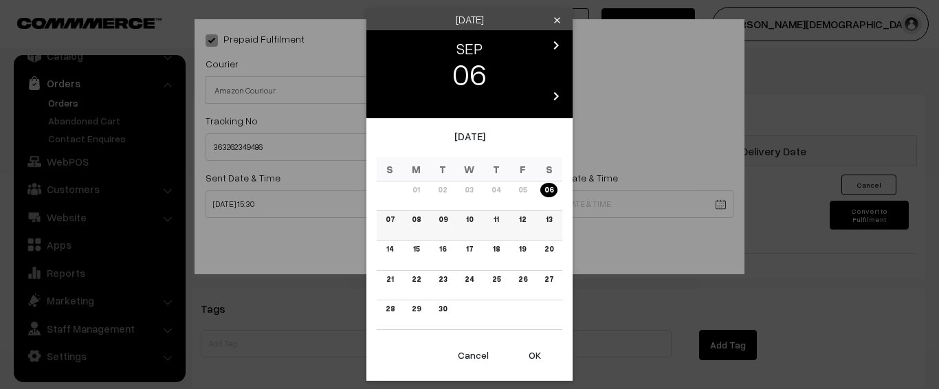
click at [445, 225] on link "09" at bounding box center [442, 219] width 17 height 14
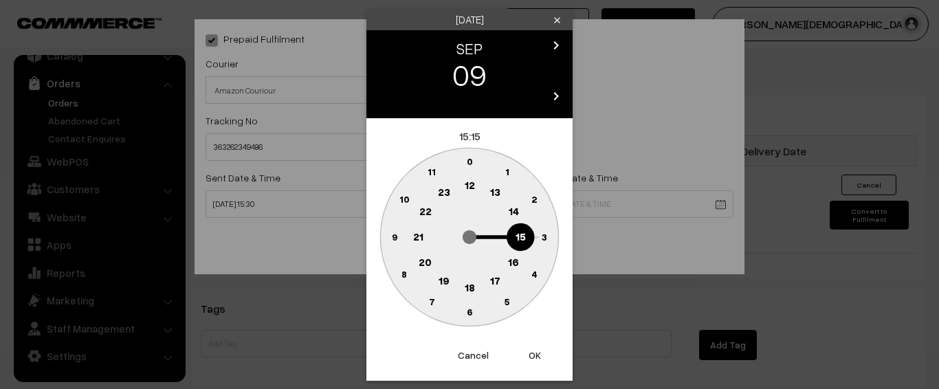
click at [467, 296] on circle at bounding box center [470, 288] width 28 height 28
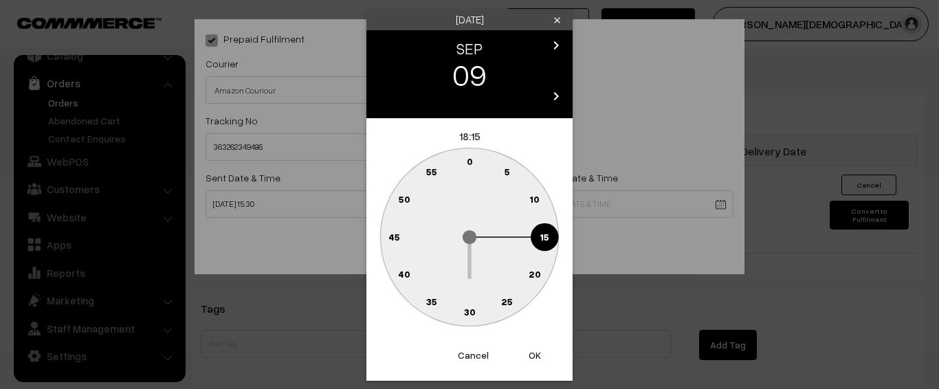
click at [467, 317] on text "30" at bounding box center [470, 312] width 12 height 12
type input "[DATE] 18:30"
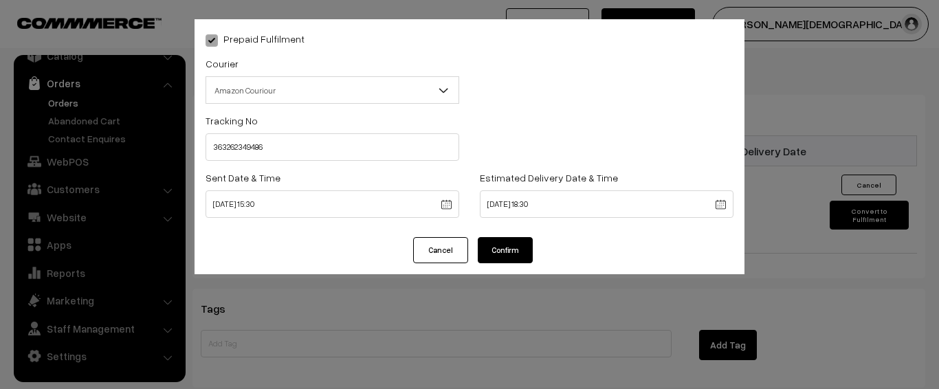
click at [511, 255] on button "Confirm" at bounding box center [505, 250] width 55 height 26
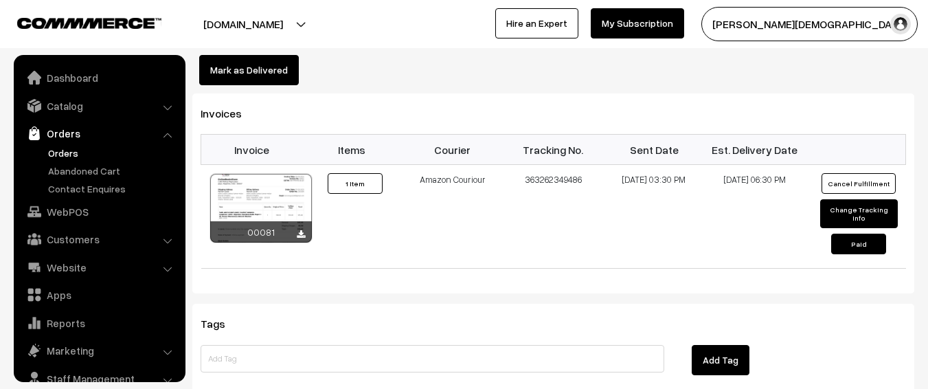
scroll to position [50, 0]
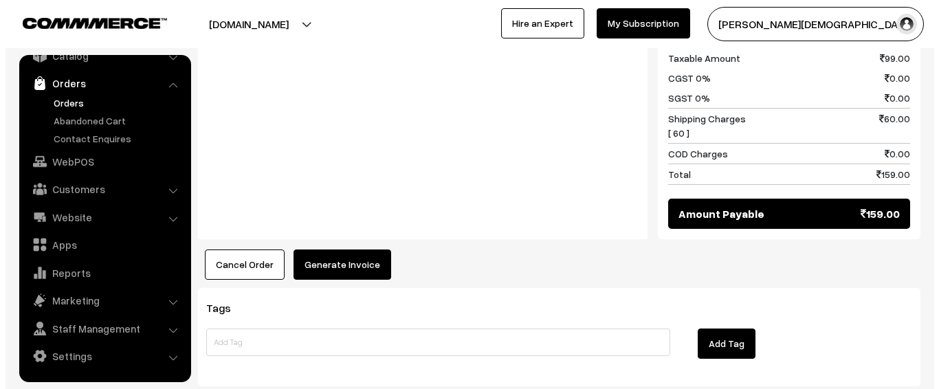
scroll to position [762, 0]
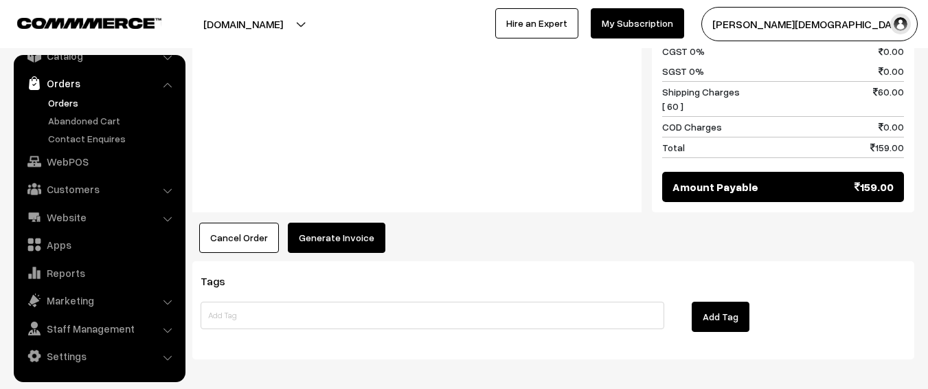
click at [335, 223] on button "Generate Invoice" at bounding box center [337, 238] width 98 height 30
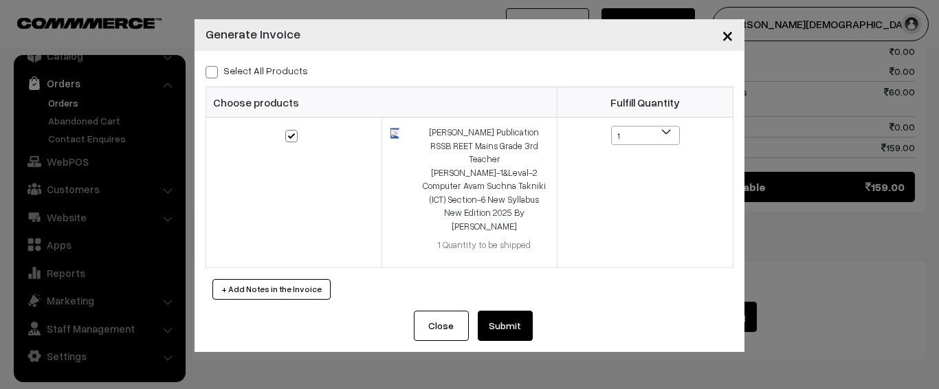
click at [517, 311] on button "Submit" at bounding box center [505, 326] width 55 height 30
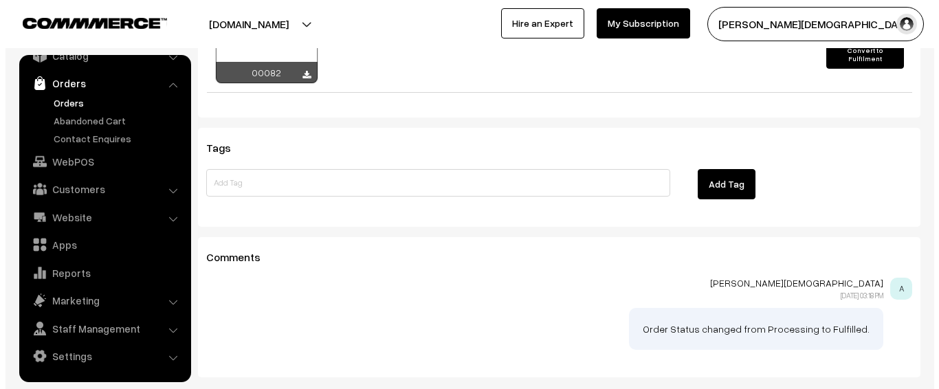
scroll to position [831, 0]
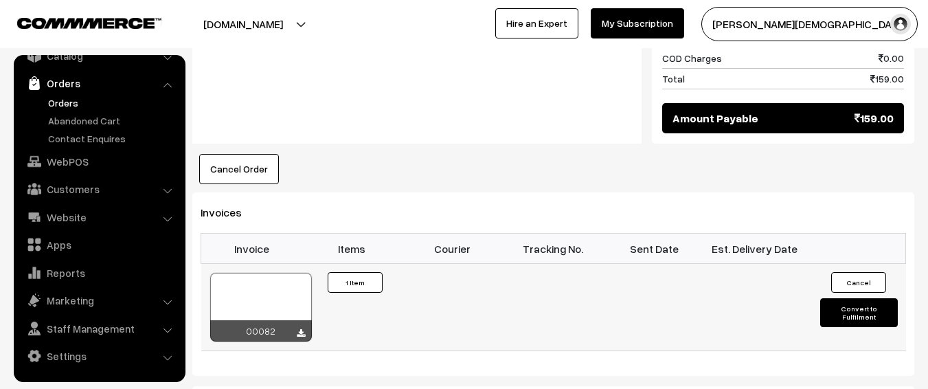
click at [859, 298] on button "Convert to Fulfilment" at bounding box center [859, 312] width 78 height 29
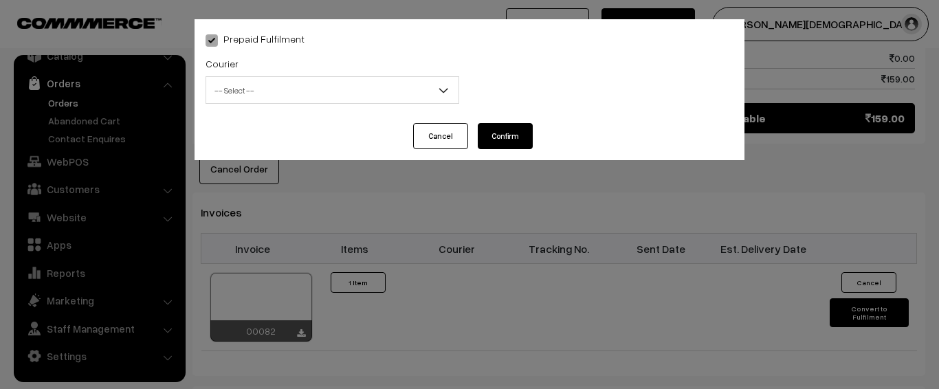
drag, startPoint x: 511, startPoint y: 136, endPoint x: 434, endPoint y: 104, distance: 82.6
click at [504, 135] on button "Confirm" at bounding box center [505, 136] width 55 height 26
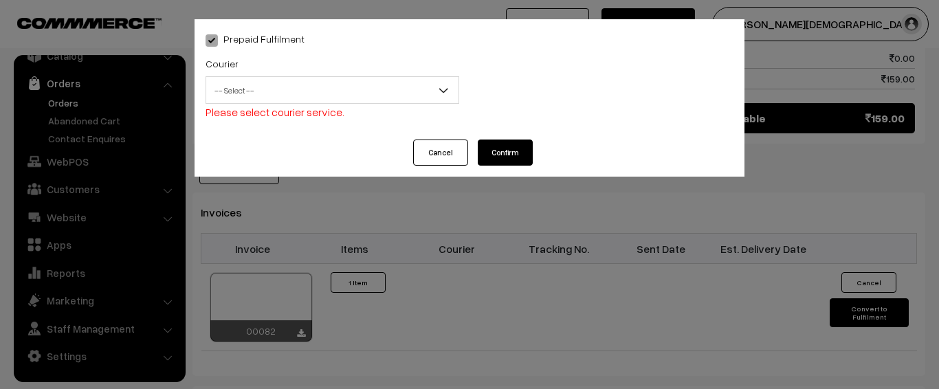
click at [360, 89] on span "-- Select --" at bounding box center [332, 90] width 252 height 24
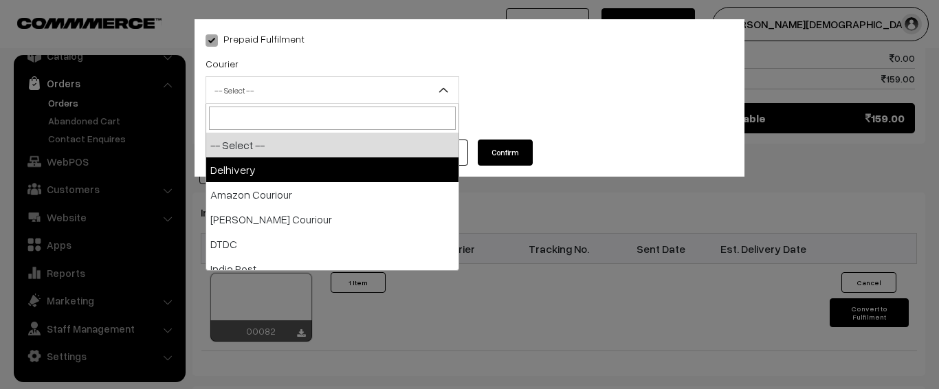
select select "1"
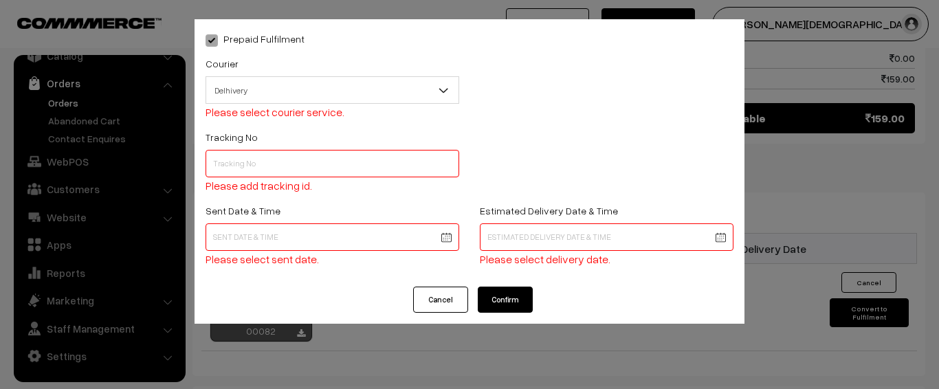
drag, startPoint x: 298, startPoint y: 150, endPoint x: 298, endPoint y: 166, distance: 15.8
click at [296, 152] on input "text" at bounding box center [332, 163] width 254 height 27
paste input "14519131566064"
type input "14519131566064"
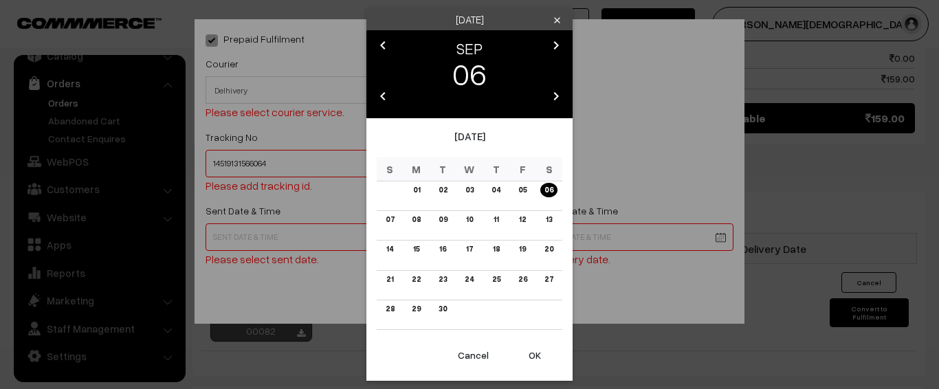
click at [542, 189] on link "06" at bounding box center [548, 190] width 17 height 14
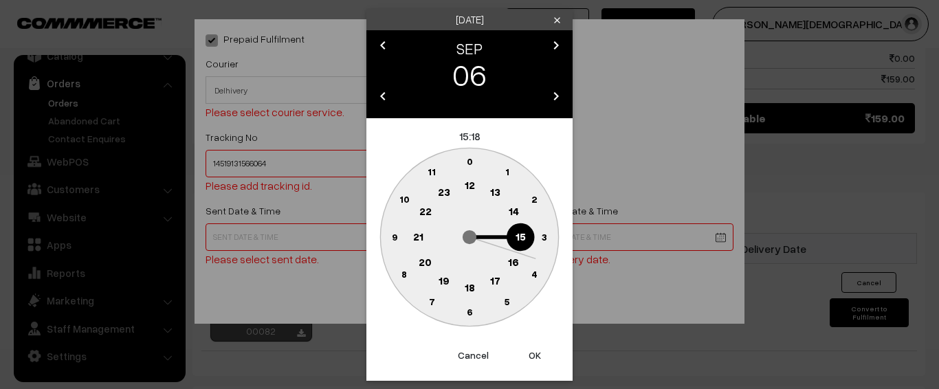
click at [469, 292] on text "18" at bounding box center [469, 286] width 10 height 12
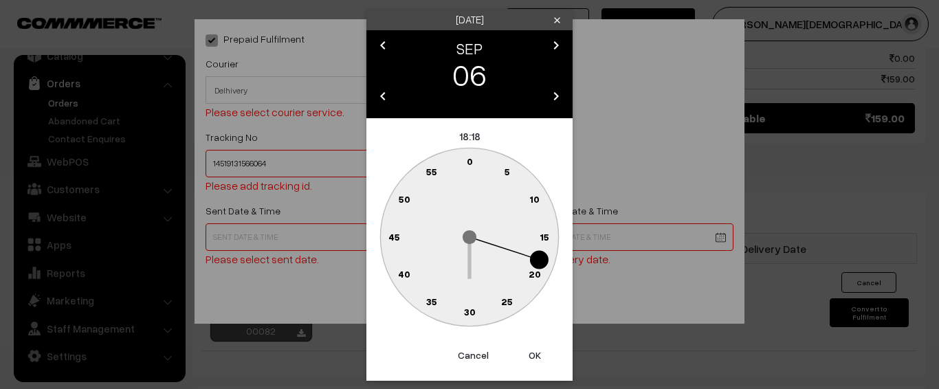
click at [469, 304] on circle at bounding box center [461, 309] width 19 height 19
type input "06-09-2025 18:31"
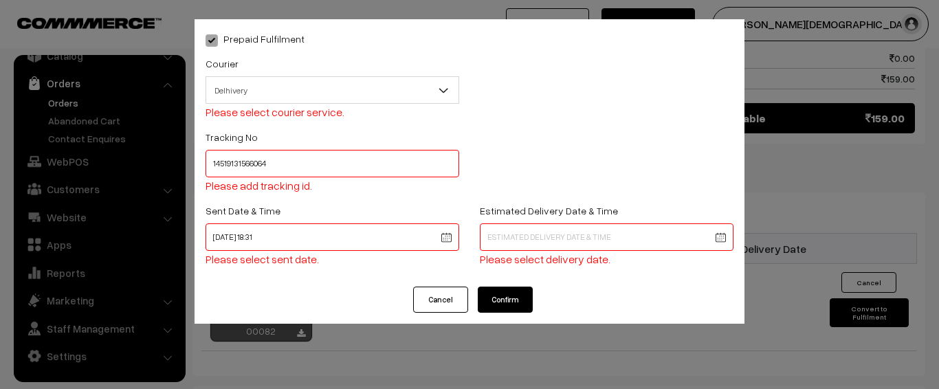
click at [559, 253] on span "Please select delivery date." at bounding box center [545, 259] width 131 height 14
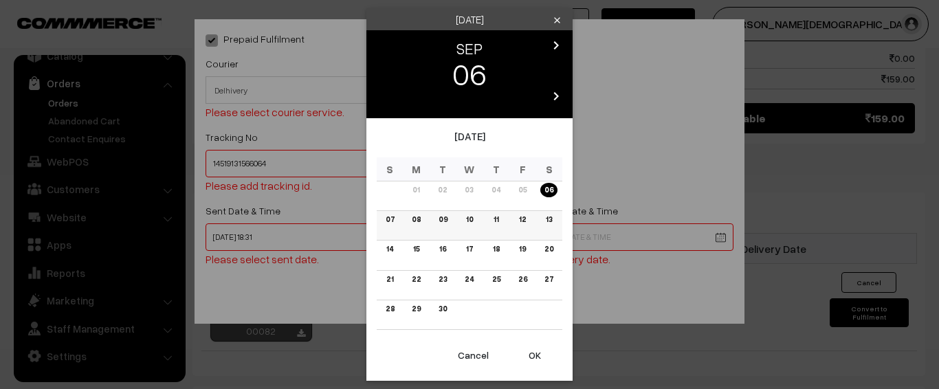
click at [445, 218] on link "09" at bounding box center [442, 219] width 17 height 14
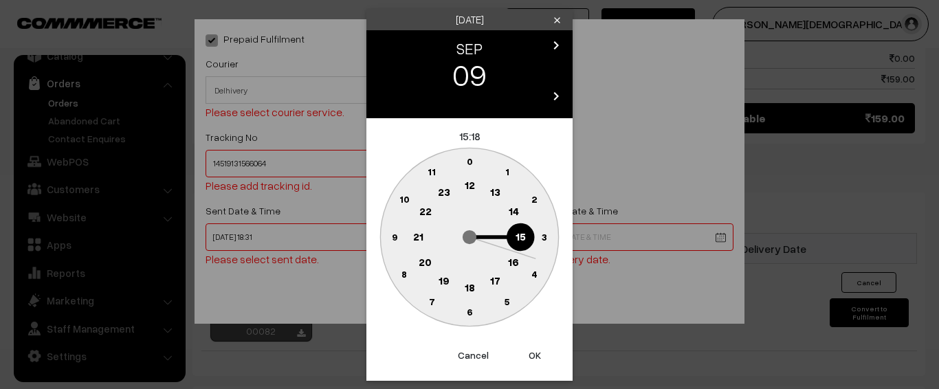
click at [465, 287] on text "18" at bounding box center [469, 286] width 10 height 12
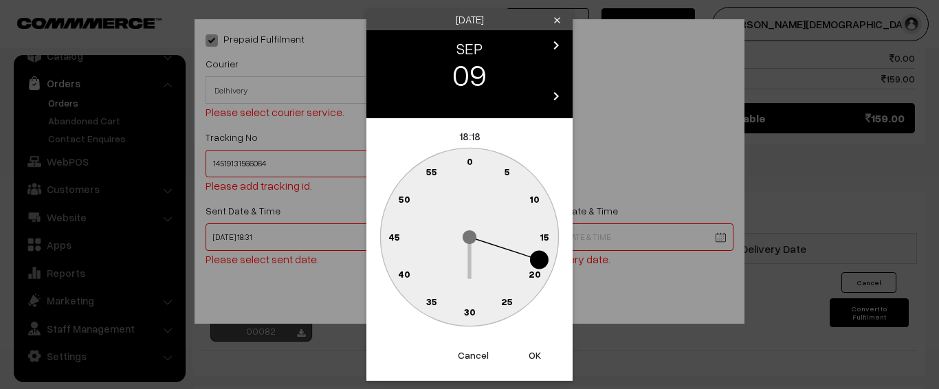
click at [471, 314] on text "30" at bounding box center [470, 312] width 12 height 12
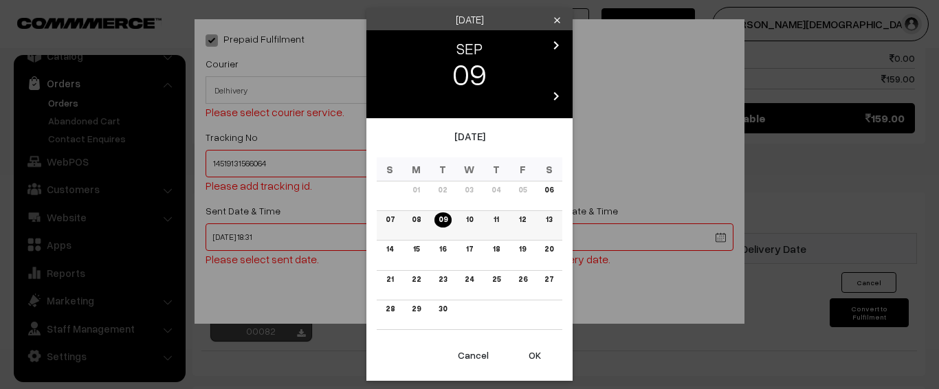
click at [492, 220] on link "11" at bounding box center [495, 219] width 13 height 14
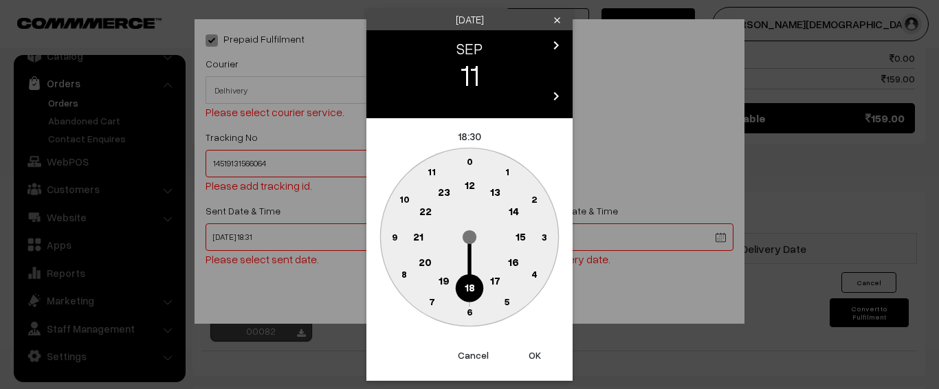
click at [469, 289] on text "18" at bounding box center [469, 286] width 10 height 12
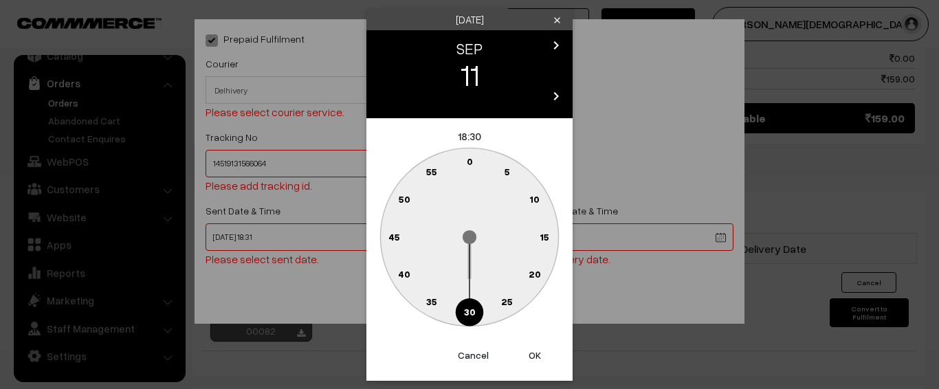
click at [477, 311] on circle at bounding box center [470, 312] width 28 height 28
type input "11-09-2025 18:30"
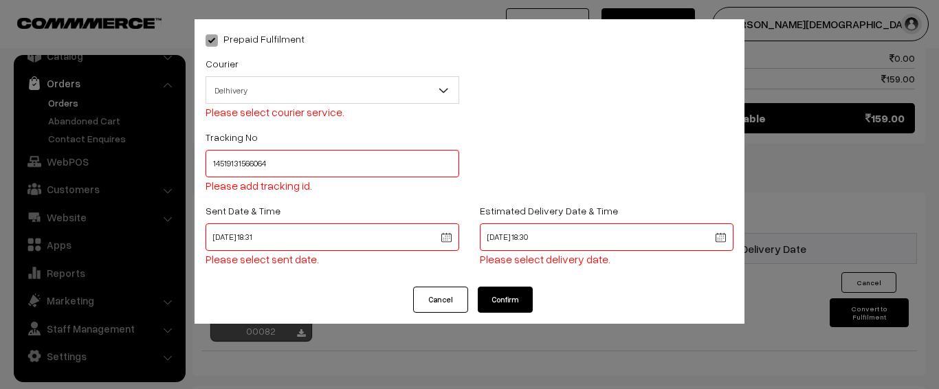
click at [524, 282] on div "Prepaid Fulfilment Courier -- Select -- Delhivery Amazon Couriour Ekart Couriou…" at bounding box center [469, 152] width 550 height 267
click at [517, 299] on button "Confirm" at bounding box center [505, 300] width 55 height 26
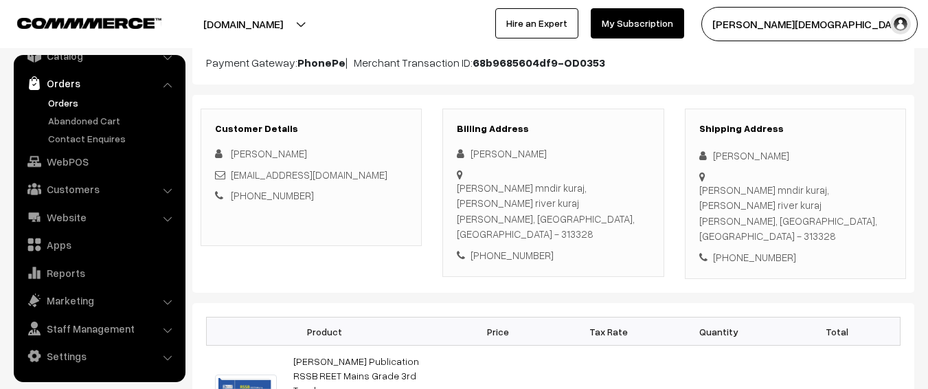
scroll to position [212, 0]
